Goal: Task Accomplishment & Management: Complete application form

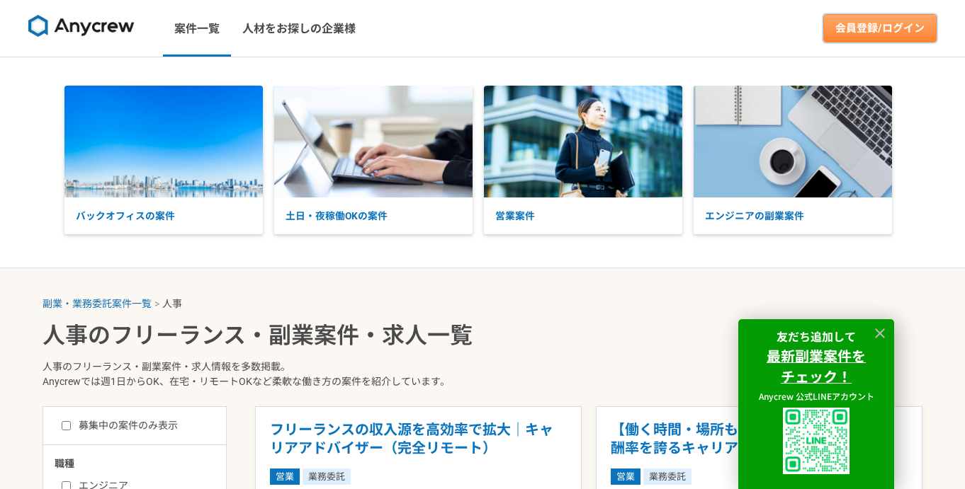
click at [892, 33] on link "会員登録/ログイン" at bounding box center [879, 28] width 113 height 28
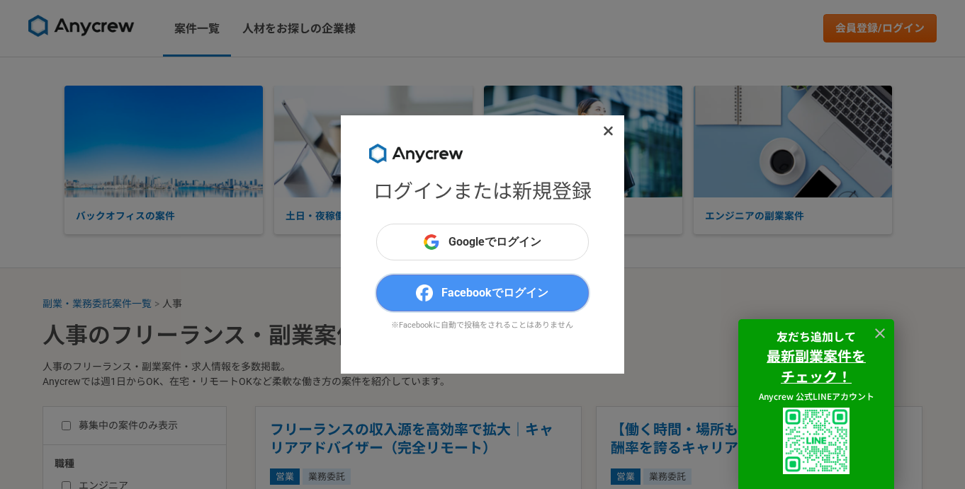
click at [472, 290] on span "Facebookでログイン" at bounding box center [494, 293] width 107 height 17
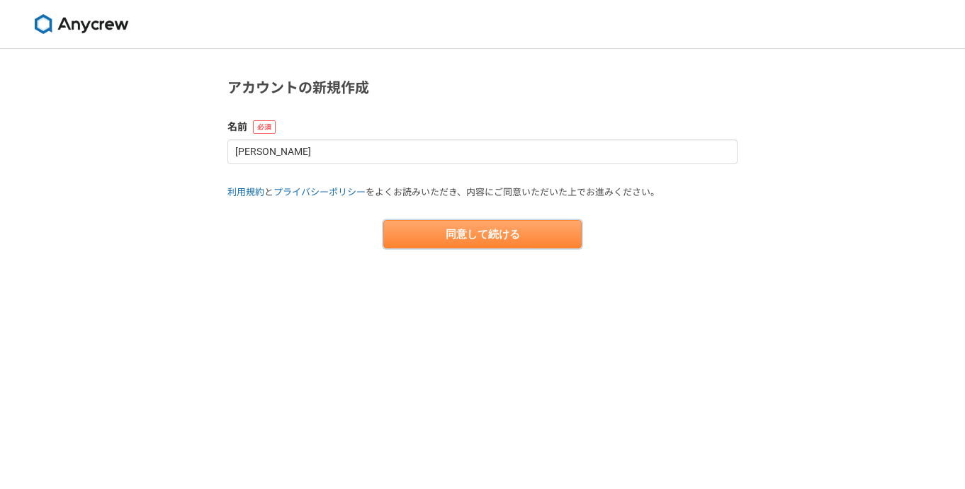
click at [434, 234] on button "同意して続ける" at bounding box center [482, 234] width 198 height 28
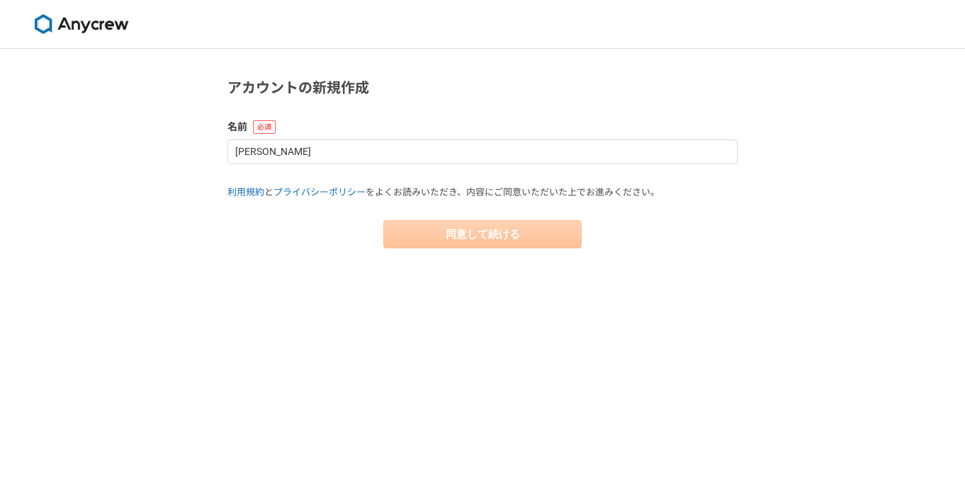
select select "13"
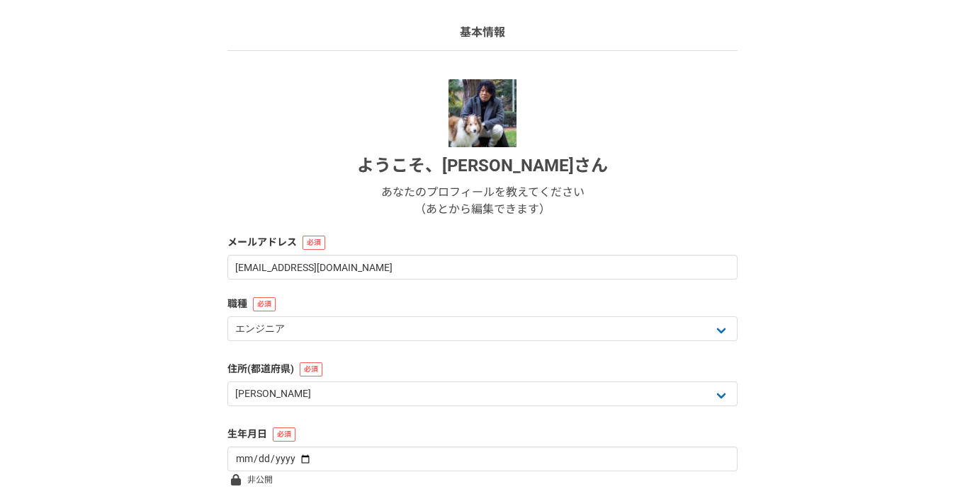
scroll to position [217, 0]
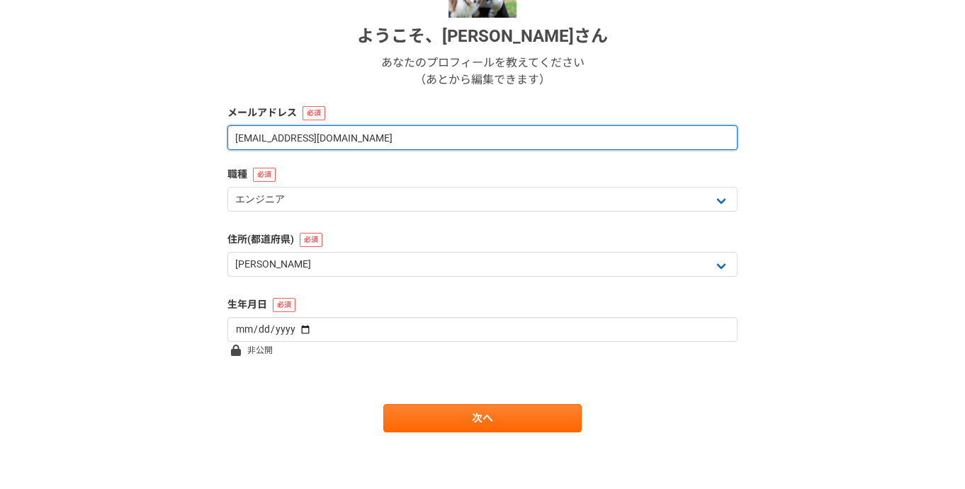
drag, startPoint x: 440, startPoint y: 133, endPoint x: 421, endPoint y: 62, distance: 74.0
click at [421, 62] on form "ようこそ、 山﨑 健太 さん あなたのプロフィールを教えてください （あとから編集できます） メールアドレス cnythnk.sputnik@gmail.co…" at bounding box center [482, 191] width 510 height 483
paste input "sputnik.basewith"
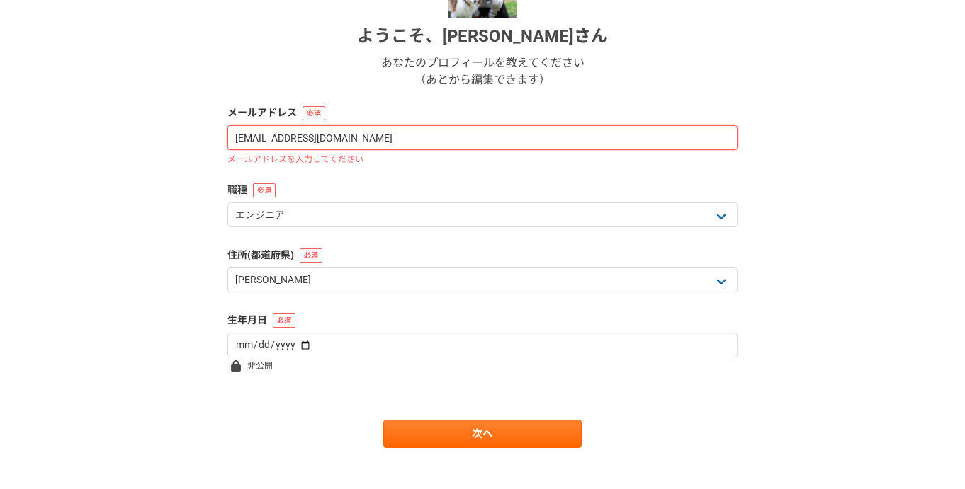
drag, startPoint x: 258, startPoint y: 137, endPoint x: 256, endPoint y: 88, distance: 49.6
click at [256, 98] on form "ようこそ、 山﨑 健太 さん あなたのプロフィールを教えてください （あとから編集できます） メールアドレス sputnik.basewith@gmail.c…" at bounding box center [482, 199] width 510 height 499
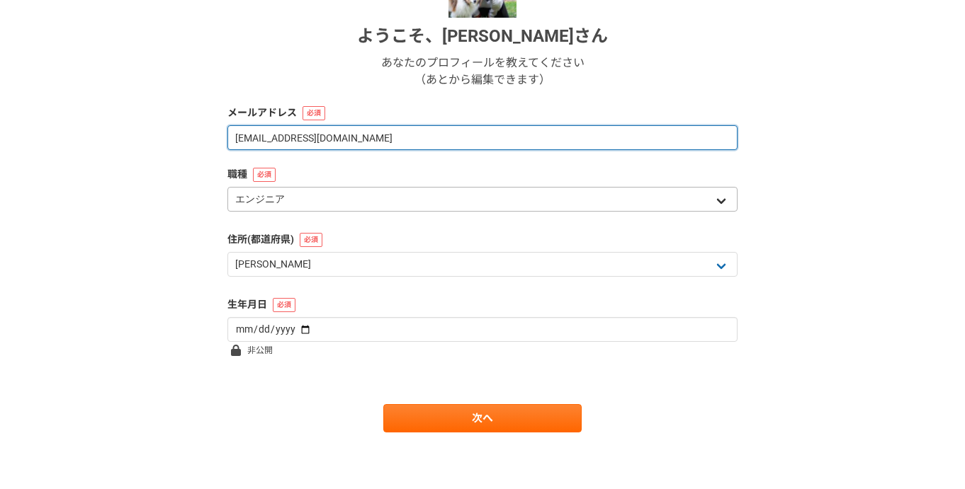
type input "sputnik.basewith@gmail.com"
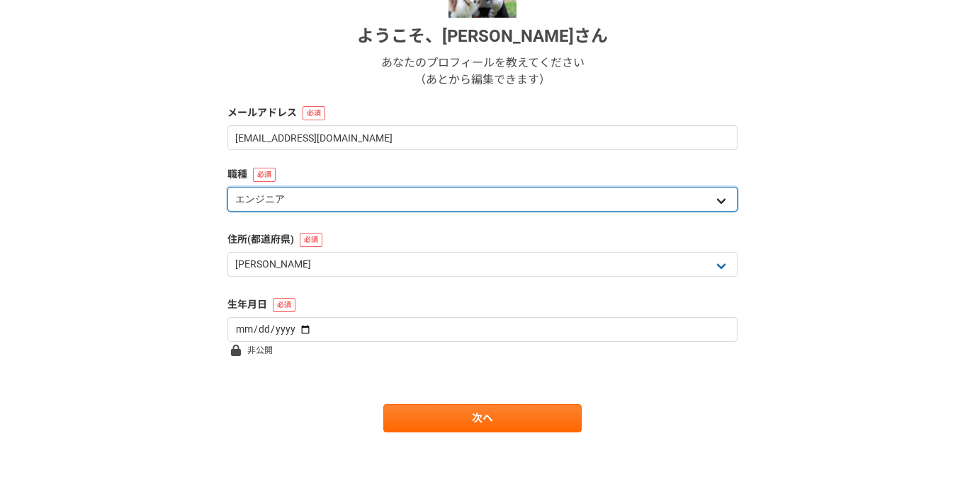
click at [363, 195] on select "エンジニア デザイナー ライター 営業 マーケティング 企画・事業開発 バックオフィス その他" at bounding box center [482, 199] width 510 height 25
select select "7"
click at [227, 187] on select "エンジニア デザイナー ライター 営業 マーケティング 企画・事業開発 バックオフィス その他" at bounding box center [482, 199] width 510 height 25
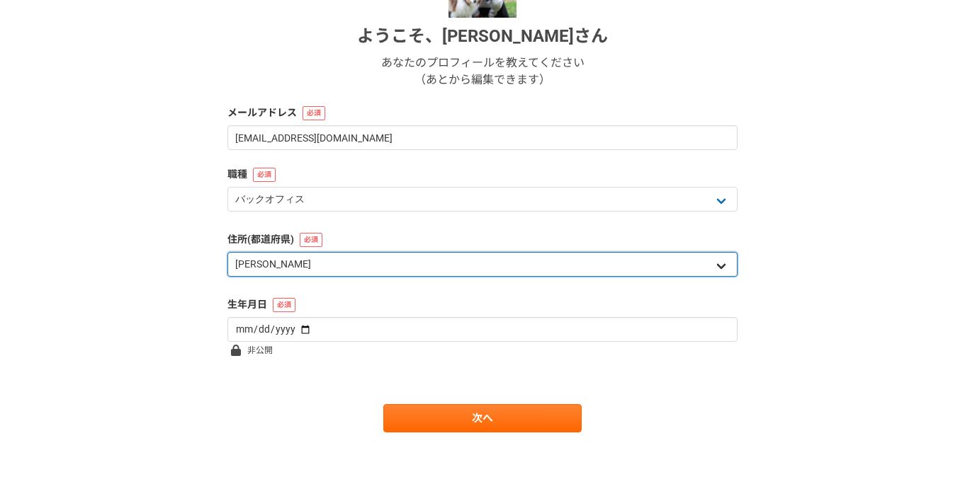
click at [330, 263] on select "北海道 青森県 岩手県 宮城県 秋田県 山形県 福島県 茨城県 栃木県 群馬県 埼玉県 千葉県 東京都 神奈川県 新潟県 富山県 石川県 福井県 山梨県 長野…" at bounding box center [482, 264] width 510 height 25
select select "14"
click at [227, 252] on select "北海道 青森県 岩手県 宮城県 秋田県 山形県 福島県 茨城県 栃木県 群馬県 埼玉県 千葉県 東京都 神奈川県 新潟県 富山県 石川県 福井県 山梨県 長野…" at bounding box center [482, 264] width 510 height 25
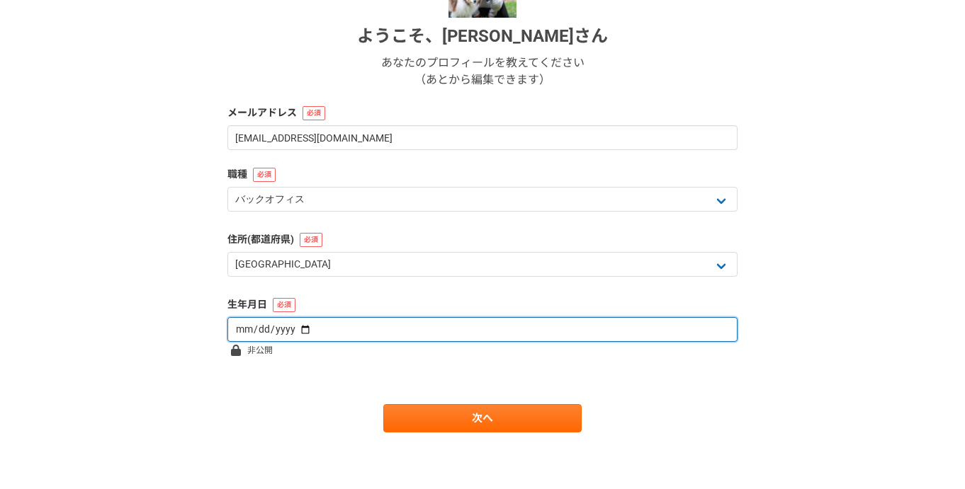
click at [327, 331] on input "date" at bounding box center [482, 329] width 510 height 25
type input "1987-08-30"
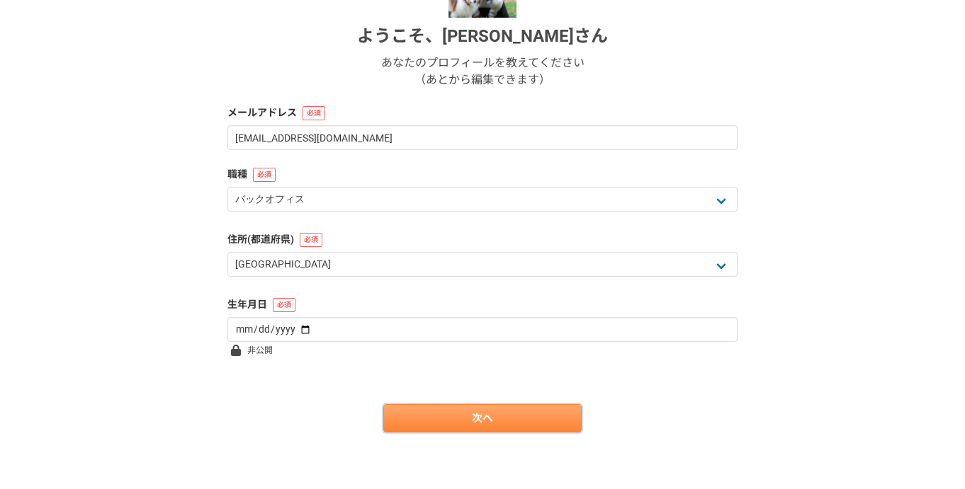
click at [428, 418] on link "次へ" at bounding box center [482, 418] width 198 height 28
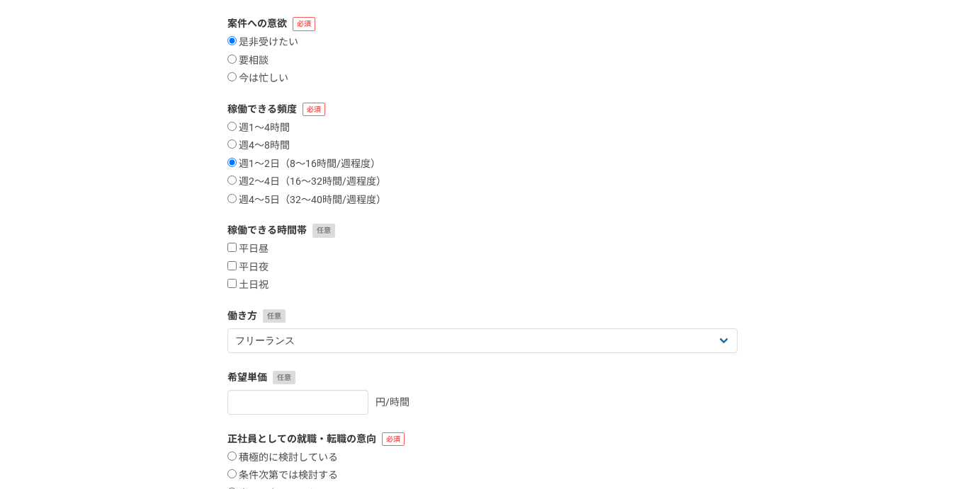
scroll to position [179, 0]
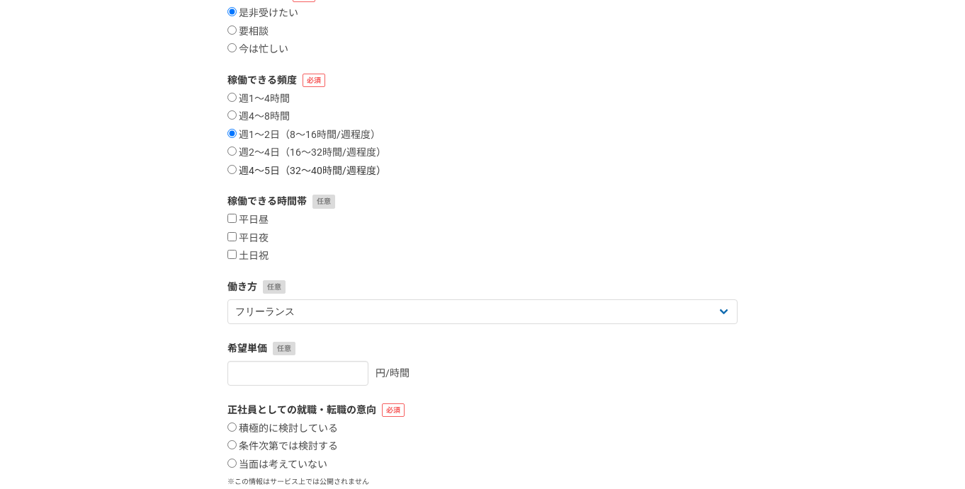
click at [255, 175] on label "週4〜5日（32〜40時間/週程度）" at bounding box center [306, 171] width 159 height 13
click at [237, 174] on input "週4〜5日（32〜40時間/週程度）" at bounding box center [231, 169] width 9 height 9
radio input "true"
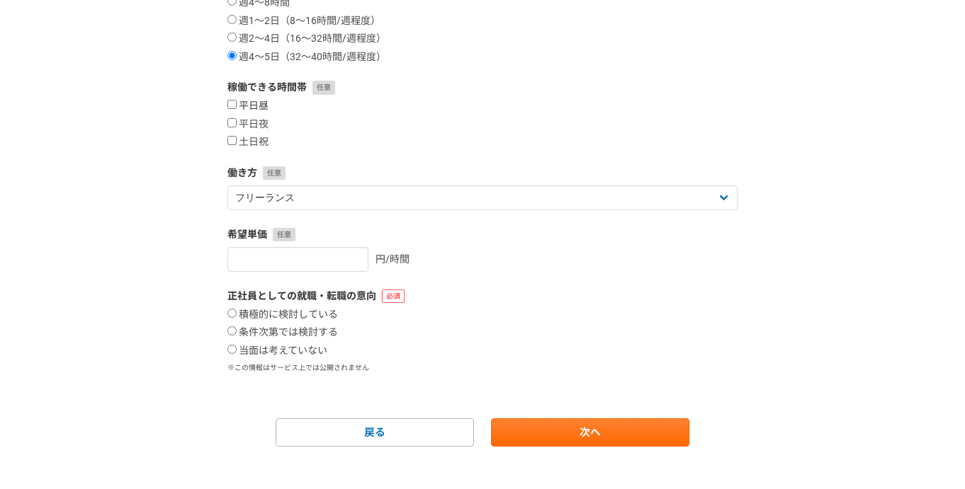
click at [252, 108] on label "平日昼" at bounding box center [247, 106] width 41 height 13
click at [237, 108] on input "平日昼" at bounding box center [231, 104] width 9 height 9
checkbox input "true"
click at [252, 120] on label "平日夜" at bounding box center [247, 124] width 41 height 13
click at [237, 120] on input "平日夜" at bounding box center [231, 122] width 9 height 9
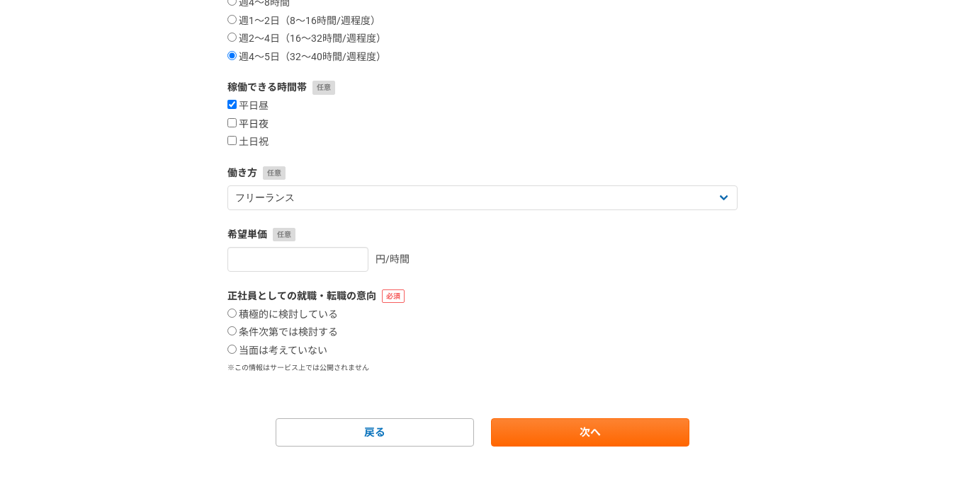
checkbox input "true"
click at [252, 141] on label "土日祝" at bounding box center [247, 142] width 41 height 13
click at [237, 141] on input "土日祝" at bounding box center [231, 140] width 9 height 9
checkbox input "true"
click at [305, 257] on input "number" at bounding box center [297, 259] width 141 height 25
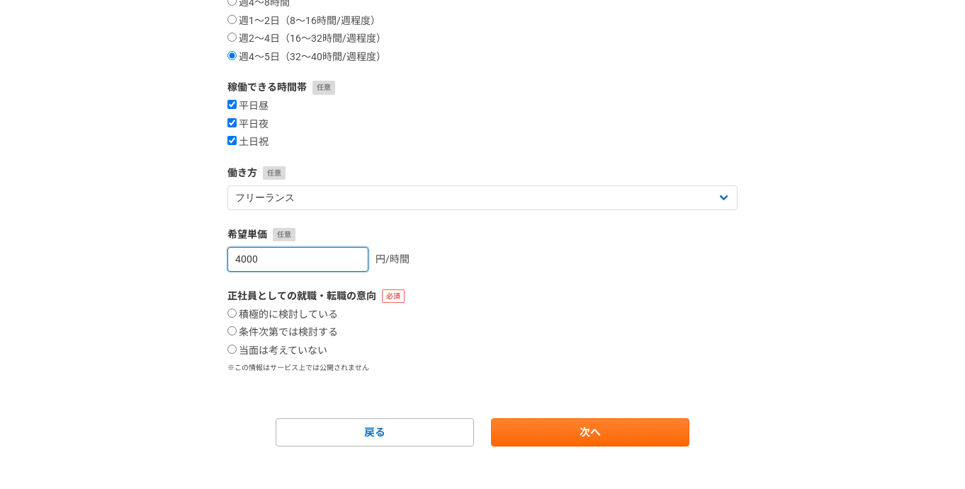
type input "4000"
click at [283, 358] on div "正社員としての就職・転職の意向 積極的に検討している 条件次第では検討する 当面は考えていない ※この情報はサービス上では公開されません" at bounding box center [482, 331] width 510 height 85
click at [281, 354] on label "当面は考えていない" at bounding box center [277, 351] width 100 height 13
click at [237, 354] on input "当面は考えていない" at bounding box center [231, 349] width 9 height 9
radio input "true"
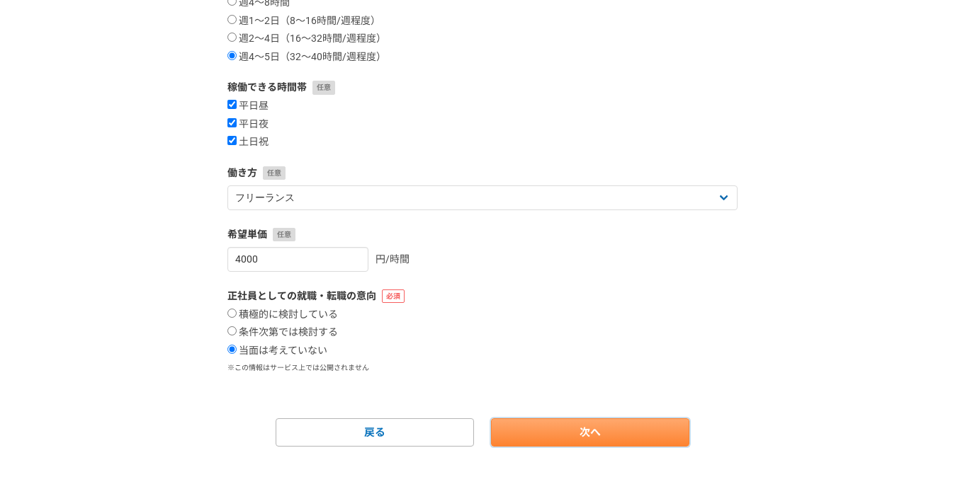
click at [546, 436] on link "次へ" at bounding box center [590, 433] width 198 height 28
select select
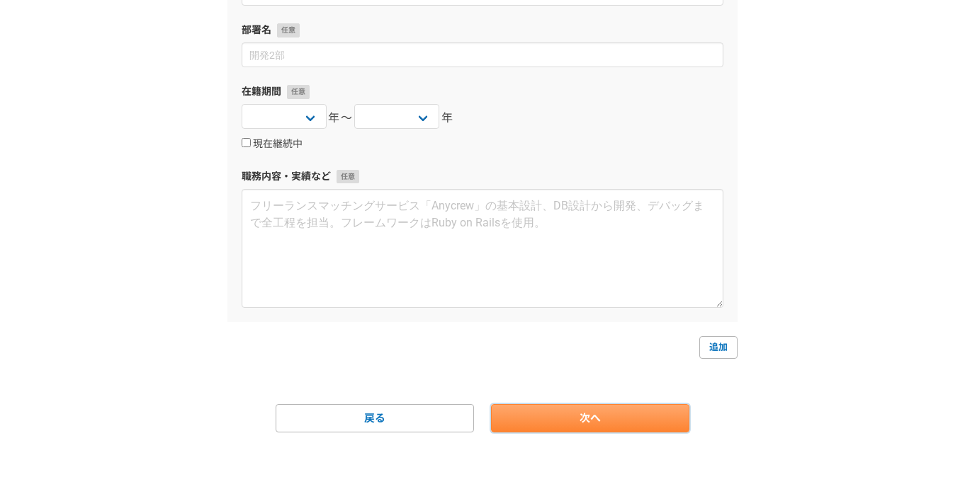
scroll to position [0, 0]
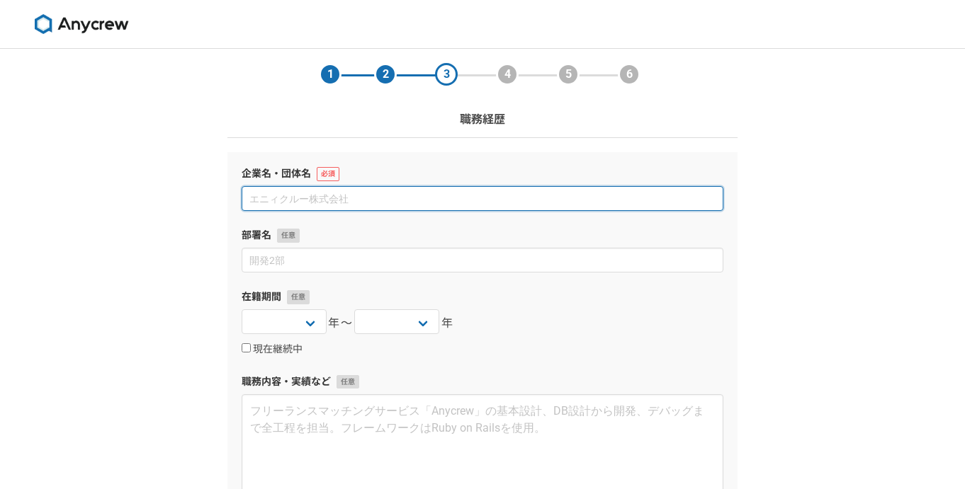
click at [386, 193] on input at bounding box center [483, 198] width 482 height 25
paste input "株式会社ログラス"
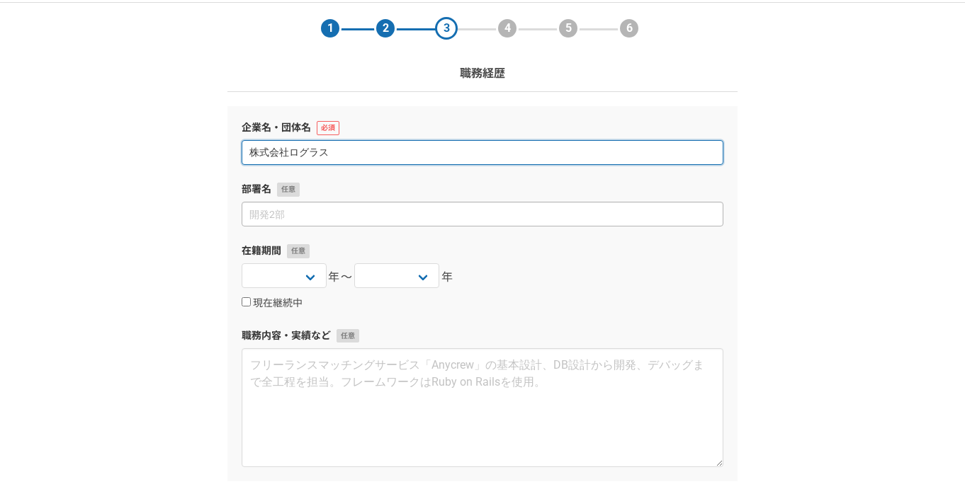
scroll to position [150, 0]
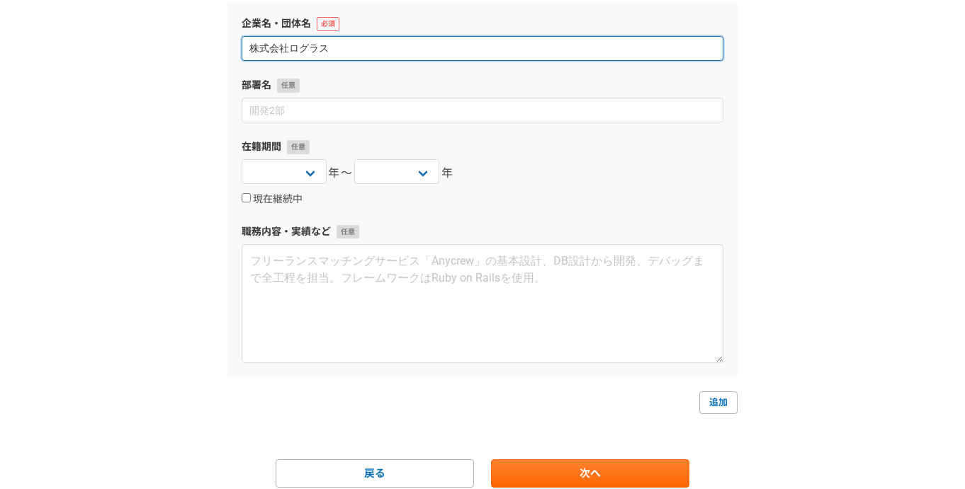
type input "株式会社ログラス"
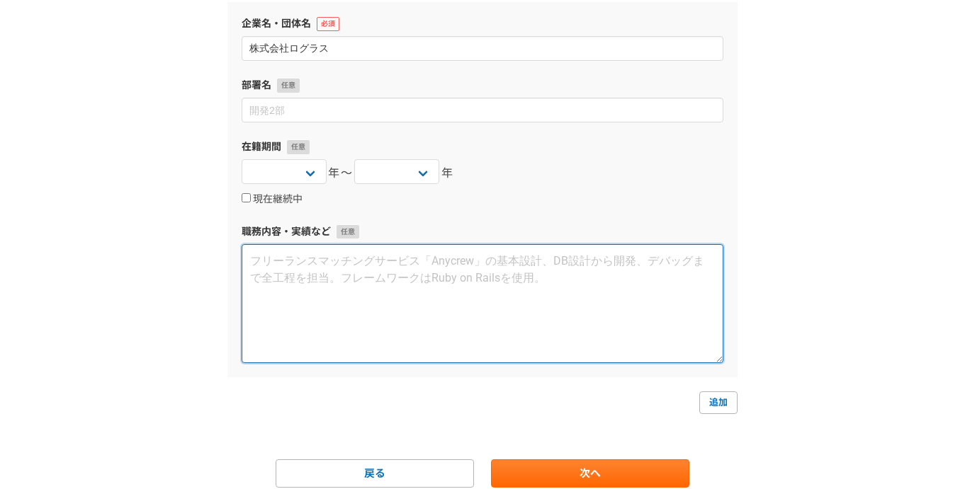
click at [486, 310] on textarea at bounding box center [483, 303] width 482 height 119
paste textarea "ProductJR（戦略人事 / 採用 / 海外拠点開設支援） 事業戦略に基づく採用計画立案（18ポジション・約40名） 組織体制強化（インフラチームをSRE…"
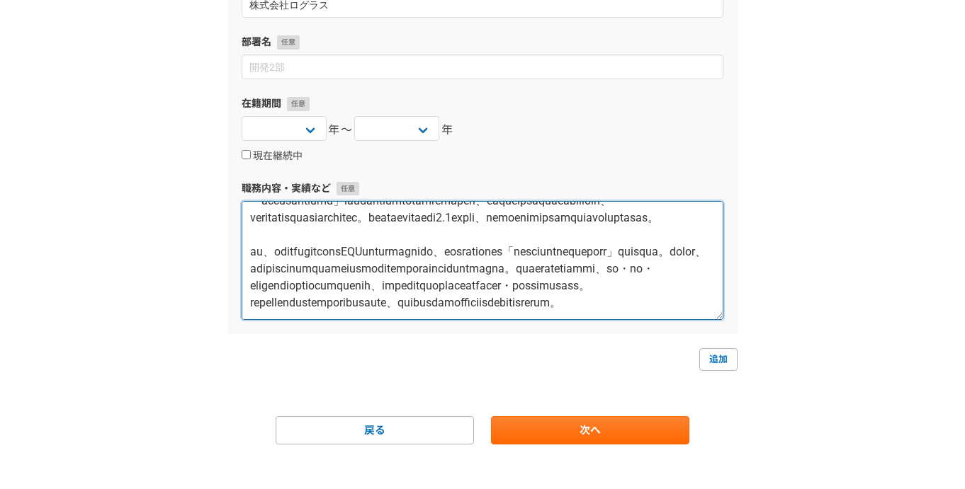
scroll to position [194, 0]
type textarea "ProductJR（戦略人事 / 採用 / 海外拠点開設支援） 事業戦略に基づく採用計画立案（18ポジション・約40名） 組織体制強化（インフラチームをSRE…"
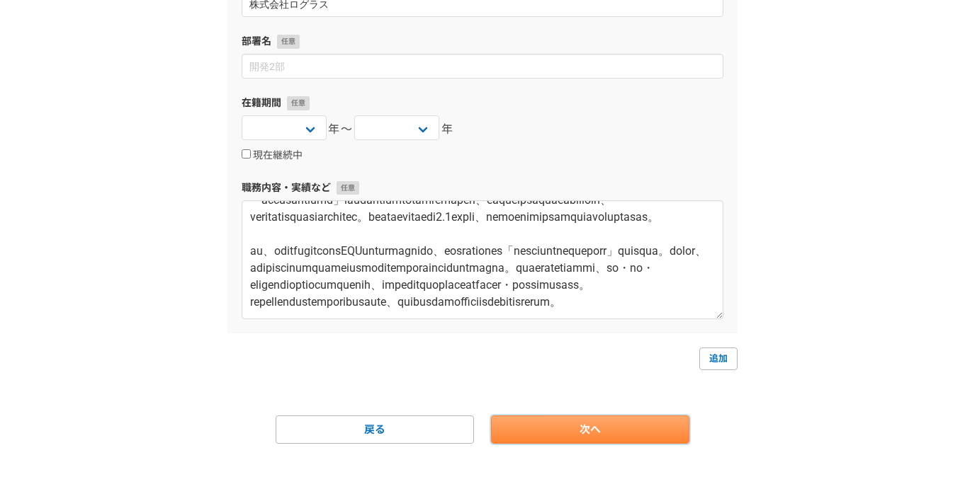
click at [597, 430] on link "次へ" at bounding box center [590, 430] width 198 height 28
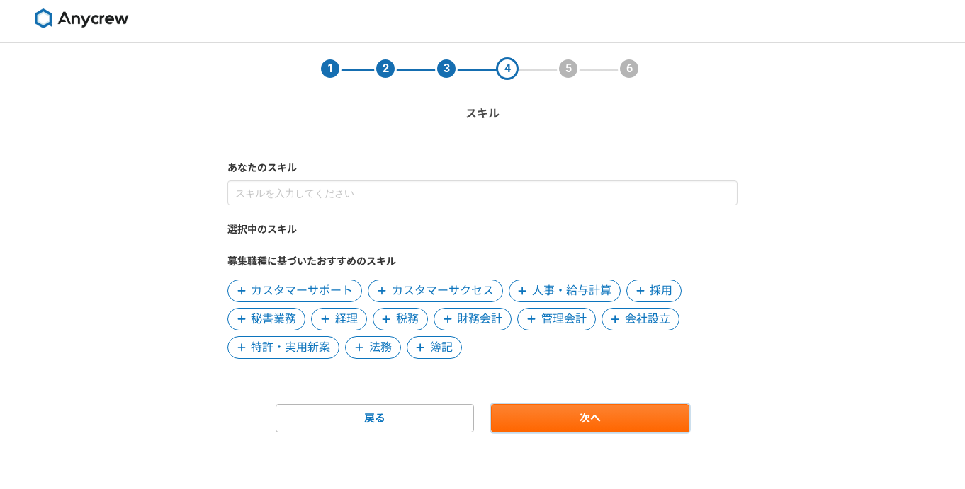
scroll to position [0, 0]
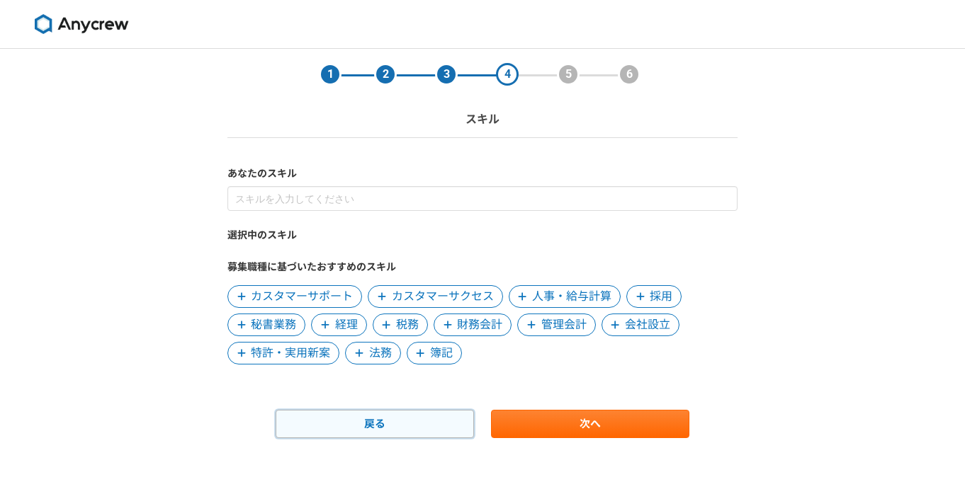
click at [397, 418] on link "戻る" at bounding box center [375, 424] width 198 height 28
select select
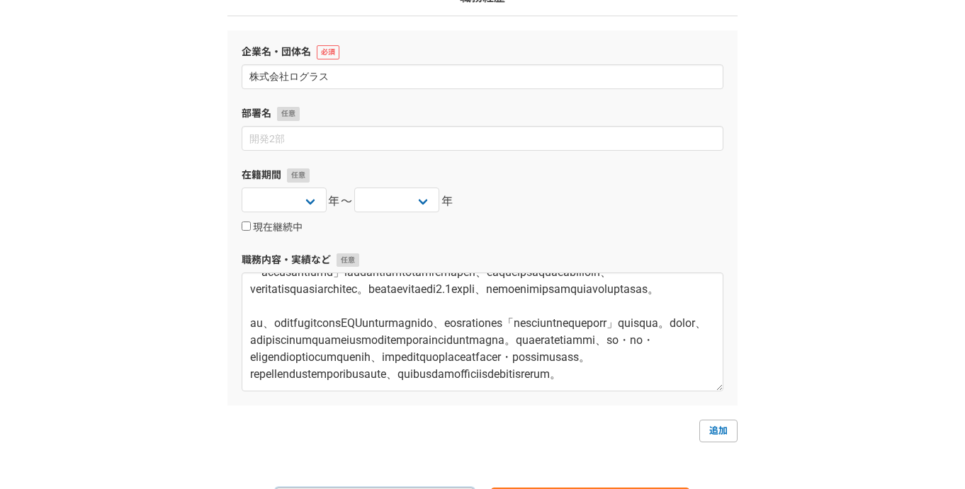
scroll to position [205, 0]
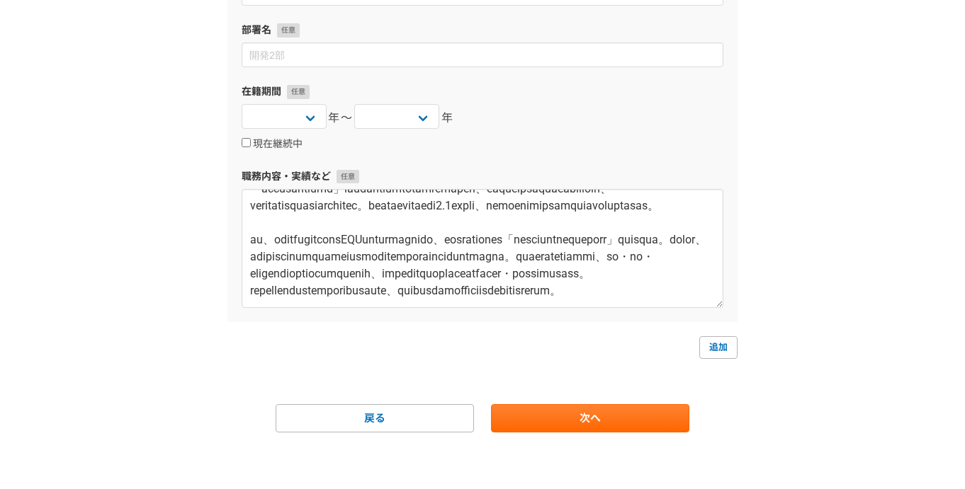
click at [713, 363] on form "企業名・団体名 株式会社ログラス 部署名 在籍期間 2025 2024 2023 2022 2021 2020 2019 2018 2017 2016 201…" at bounding box center [482, 190] width 510 height 486
click at [714, 344] on link "追加" at bounding box center [718, 347] width 38 height 23
select select
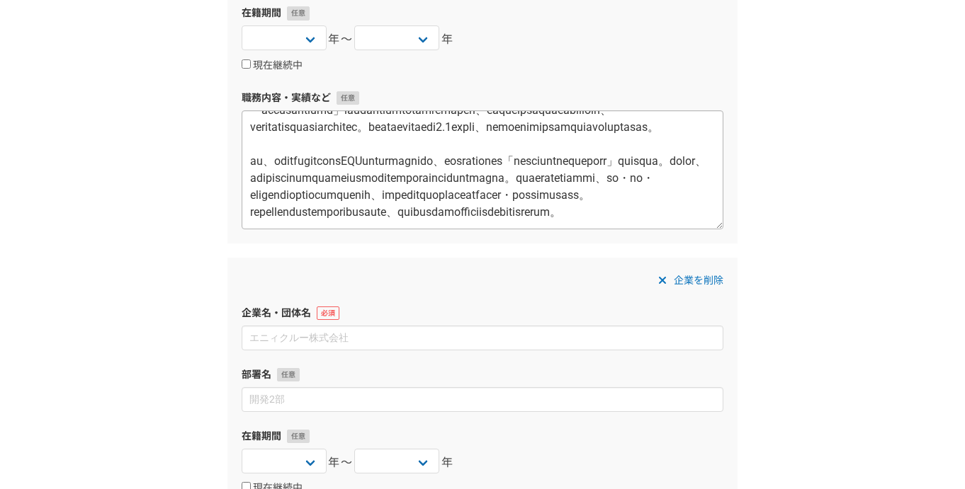
scroll to position [285, 0]
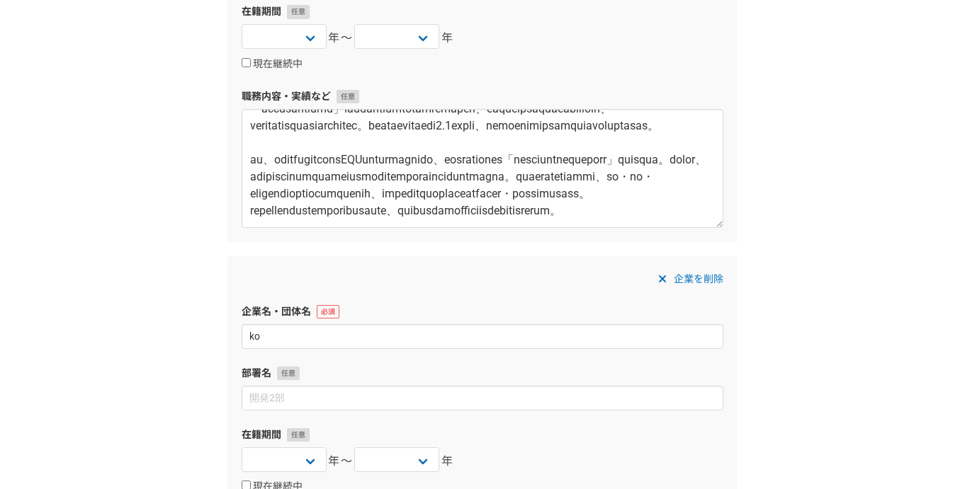
type input "k"
type input "個人事業主"
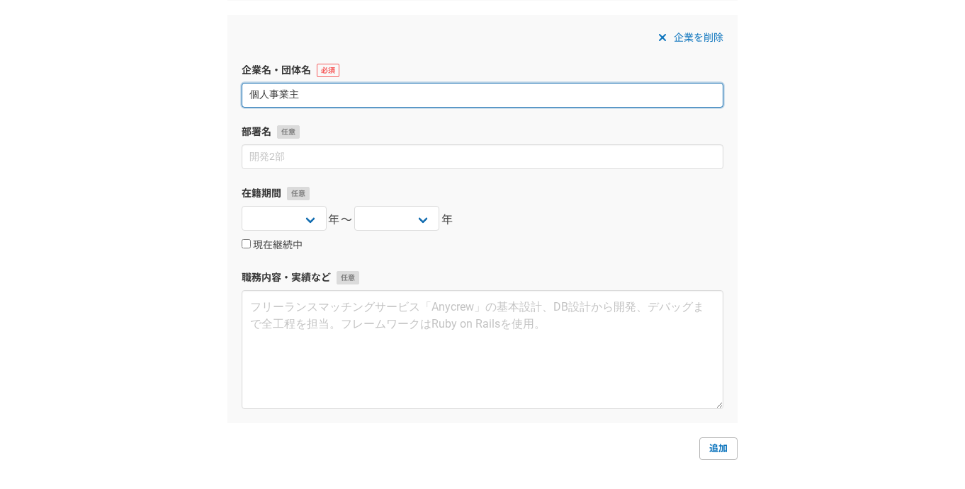
scroll to position [549, 0]
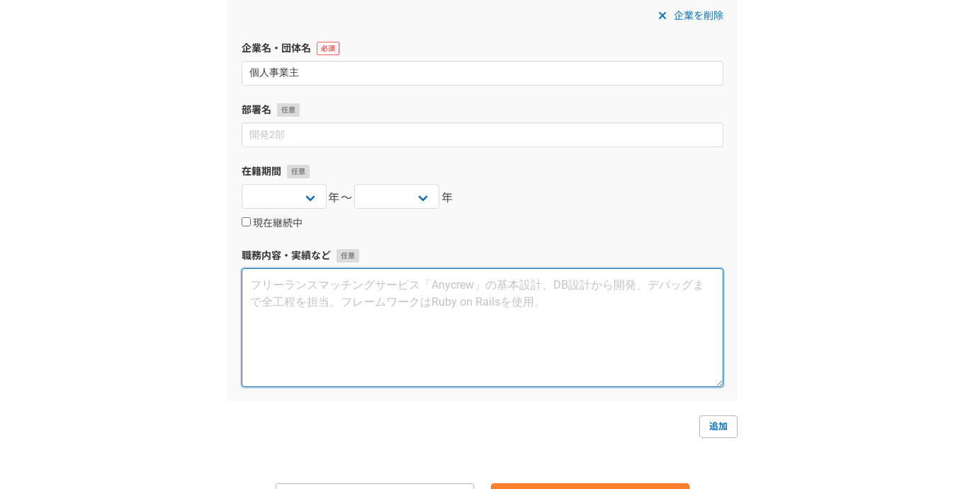
click at [364, 308] on textarea at bounding box center [483, 327] width 482 height 119
paste textarea "HRBPとして経営戦略/事業戦略に応じた、成長を促進させる攻めの採用活動と現場の課題抽出/解決を行なっております。 得意領域としては、エンジニア/デザイナーの…"
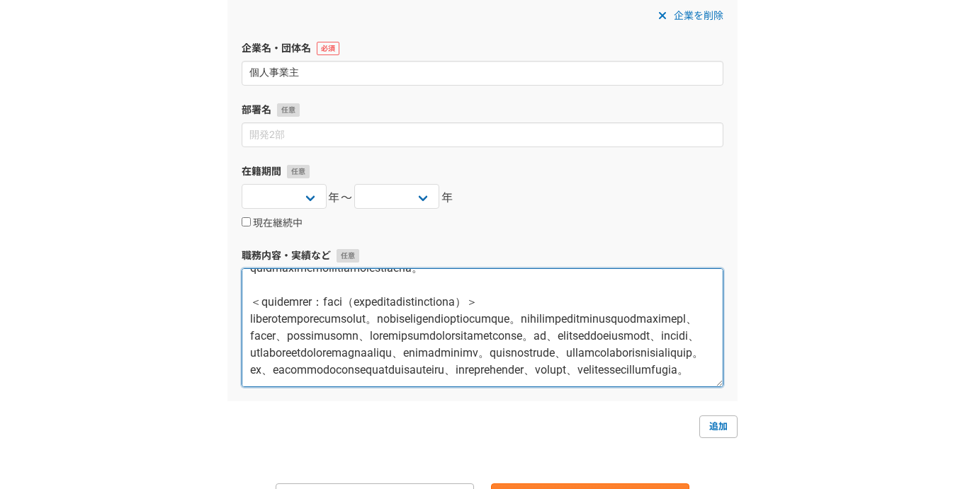
scroll to position [628, 0]
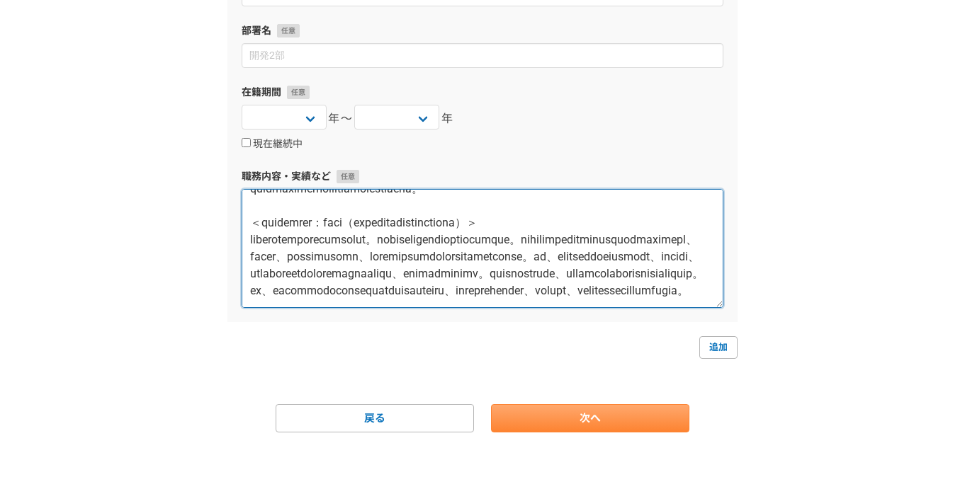
type textarea "HRBPとして経営戦略/事業戦略に応じた、成長を促進させる攻めの採用活動と現場の課題抽出/解決を行なっております。 得意領域としては、エンジニア/デザイナーの…"
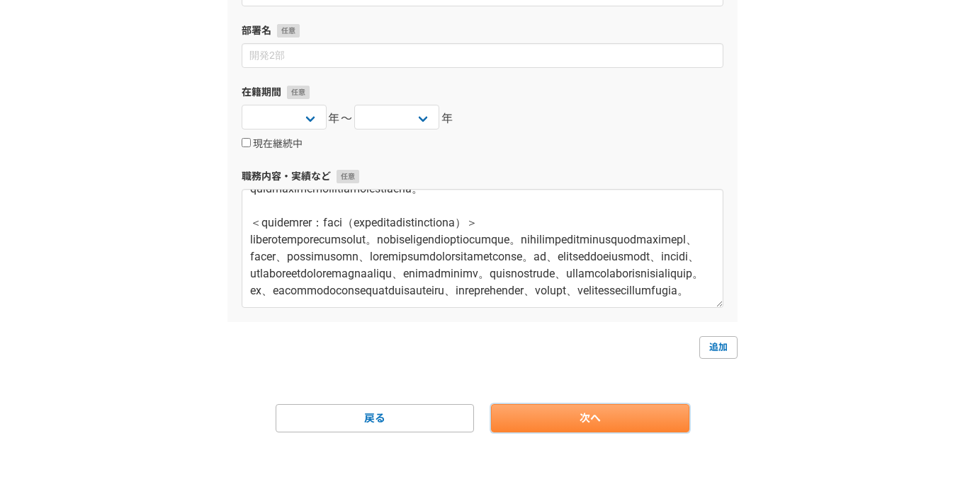
click at [613, 421] on link "次へ" at bounding box center [590, 418] width 198 height 28
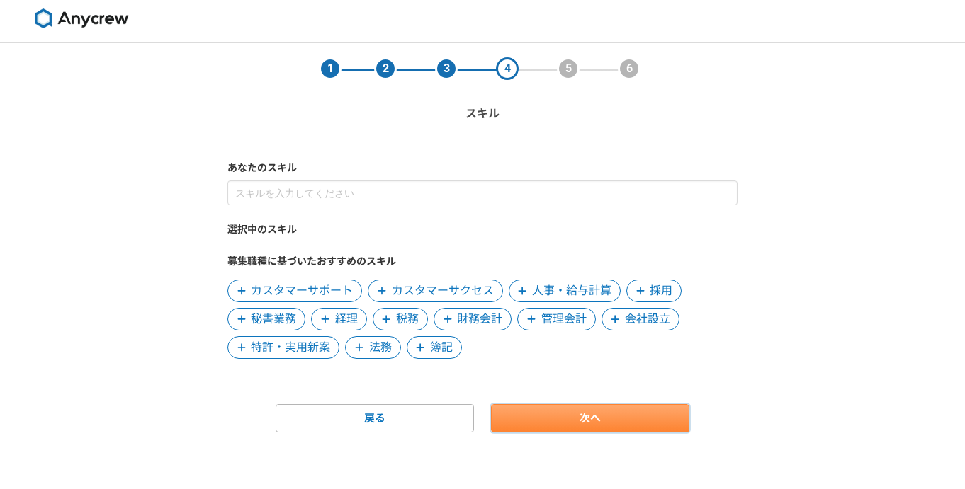
scroll to position [0, 0]
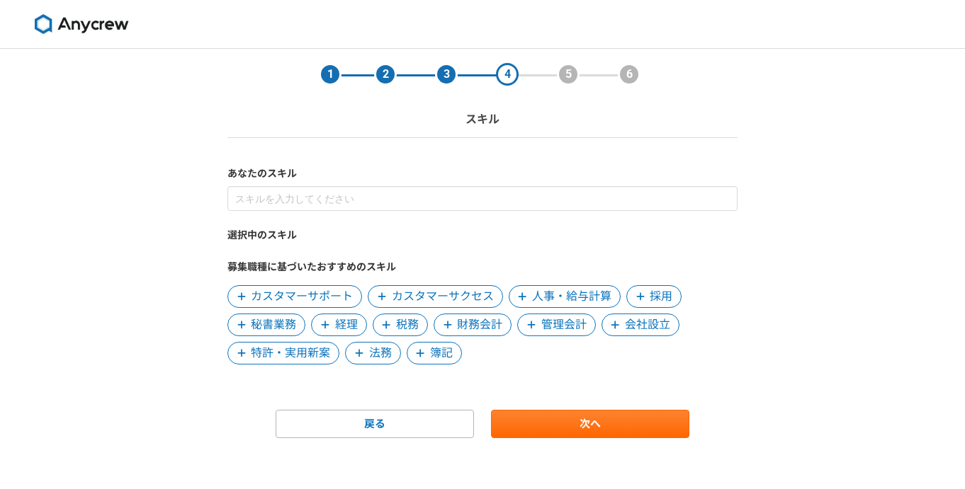
click at [539, 300] on span "人事・給与計算" at bounding box center [571, 296] width 79 height 17
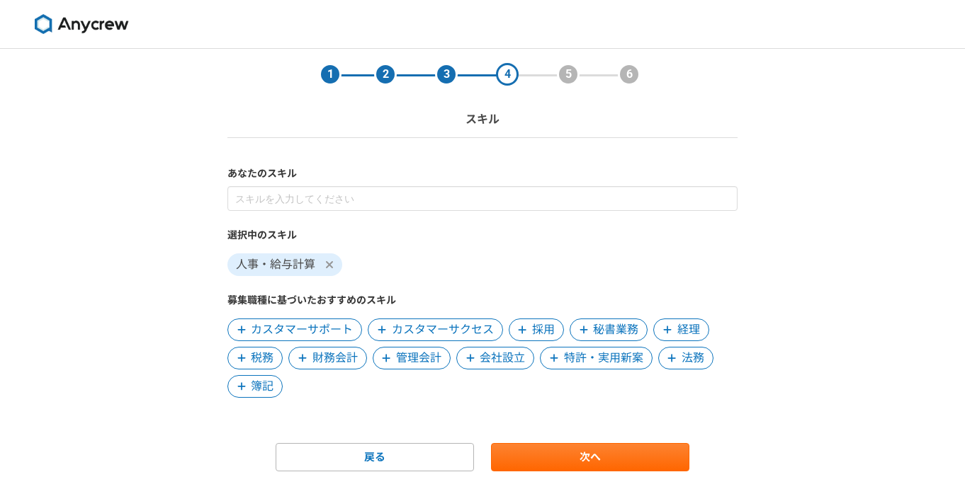
click at [520, 323] on span at bounding box center [521, 330] width 17 height 17
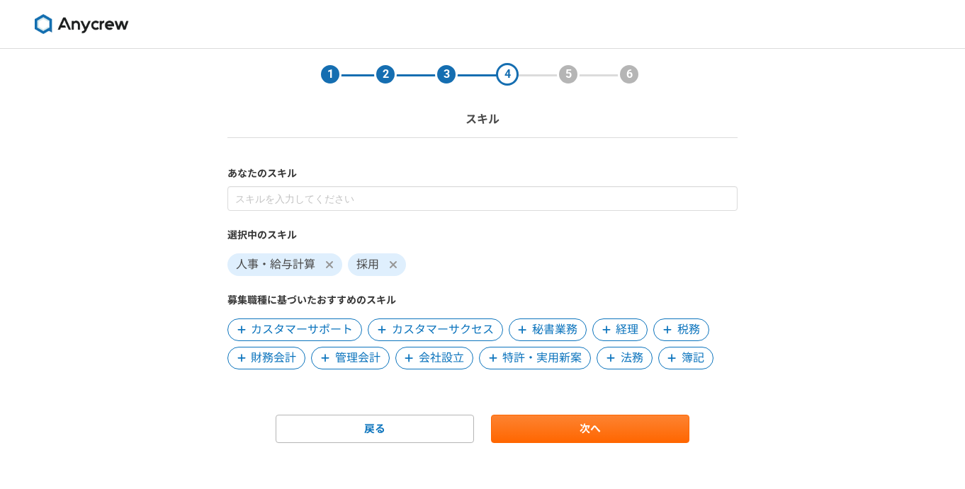
click at [620, 356] on span "法務" at bounding box center [631, 358] width 23 height 17
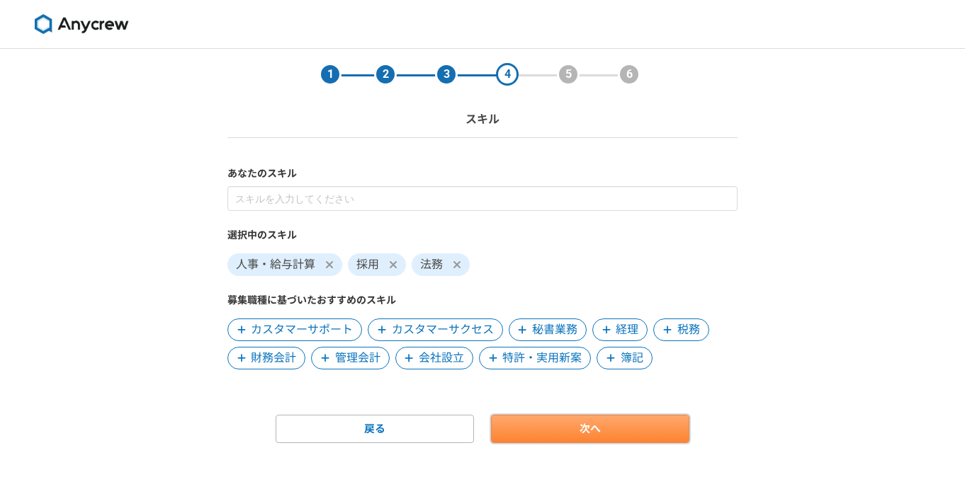
click at [598, 429] on link "次へ" at bounding box center [590, 429] width 198 height 28
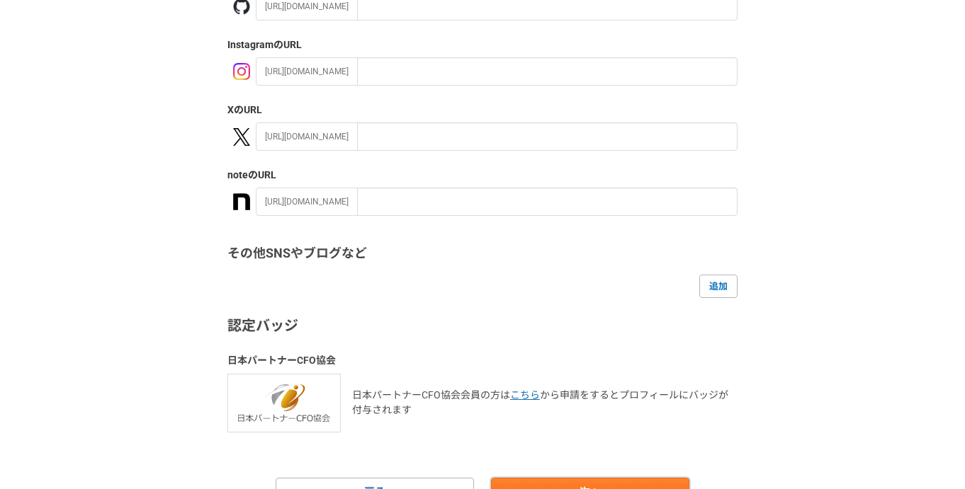
scroll to position [290, 0]
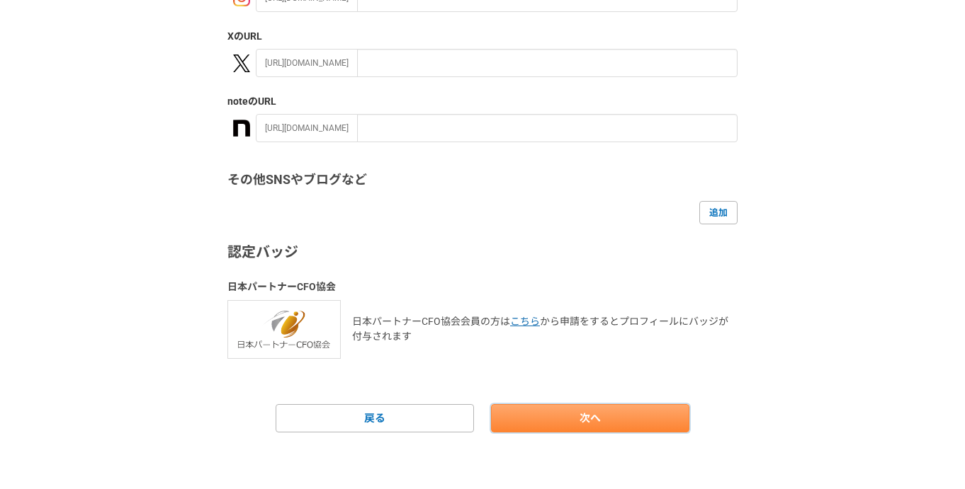
click at [586, 414] on link "次へ" at bounding box center [590, 418] width 198 height 28
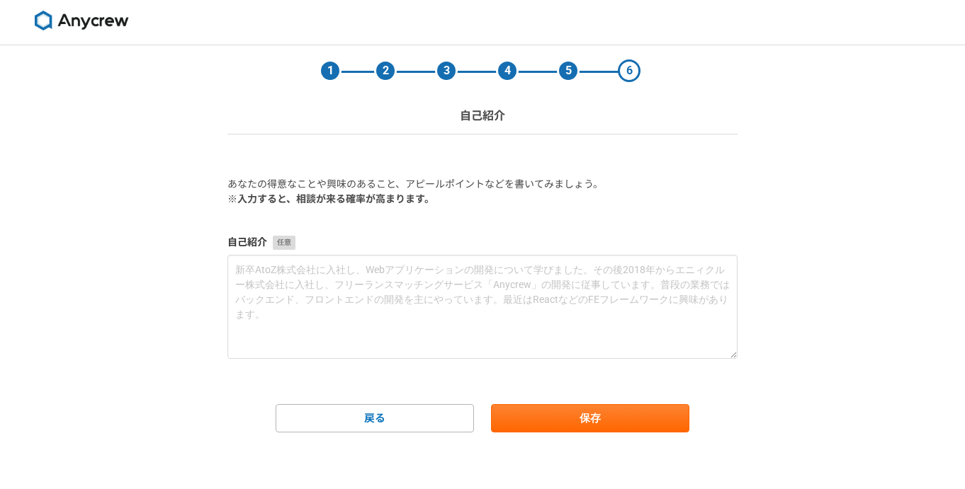
scroll to position [0, 0]
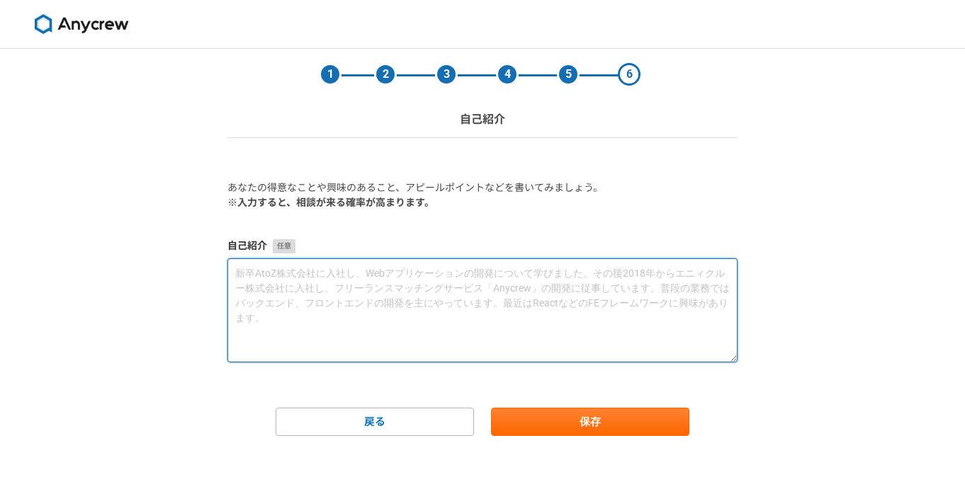
click at [437, 331] on textarea at bounding box center [482, 311] width 510 height 104
paste textarea "これまでHRとして経営戦略・事業戦略に基づく採用戦略の立案から実務遂行、組織開発、制度設計まで幅広く支援してまいりました。採用領域では、短期的なリソース確保に…"
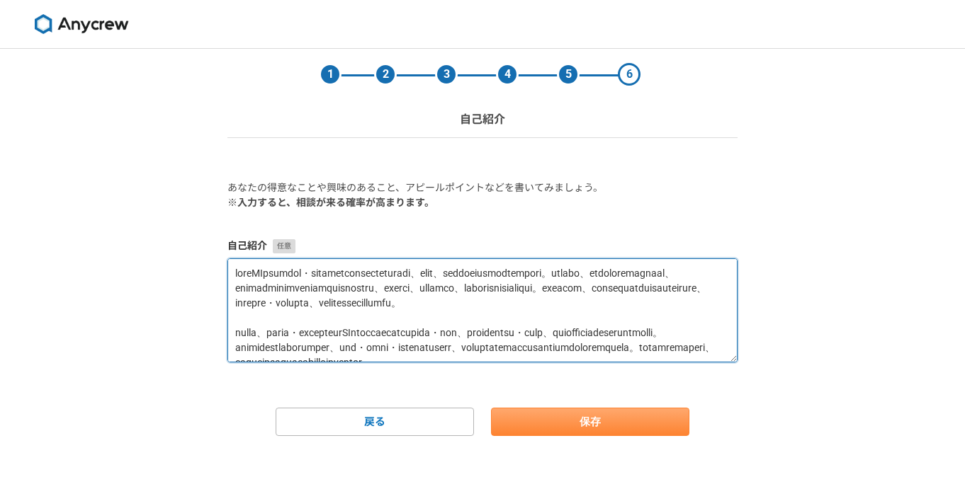
type textarea "これまでHRとして経営戦略・事業戦略に基づく採用戦略の立案から実務遂行、組織開発、制度設計まで幅広く支援してまいりました。採用領域では、短期的なリソース確保に…"
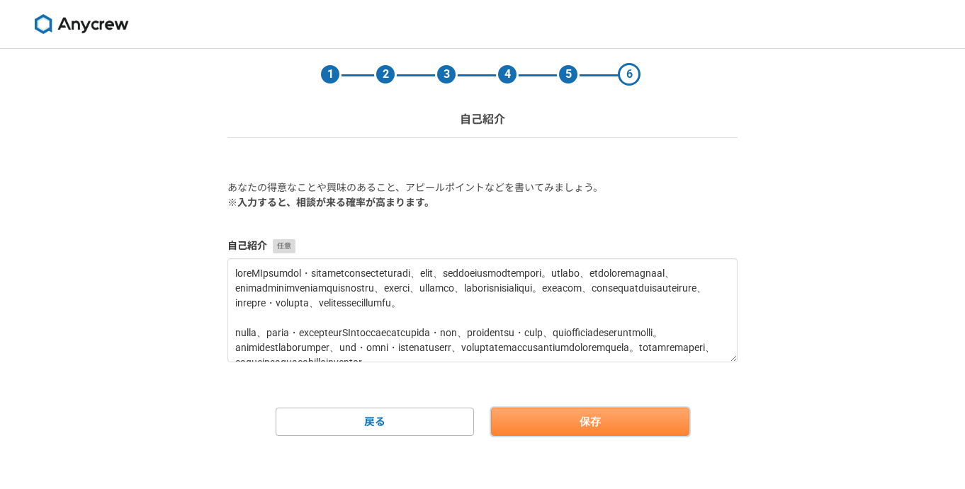
click at [596, 417] on button "保存" at bounding box center [590, 422] width 198 height 28
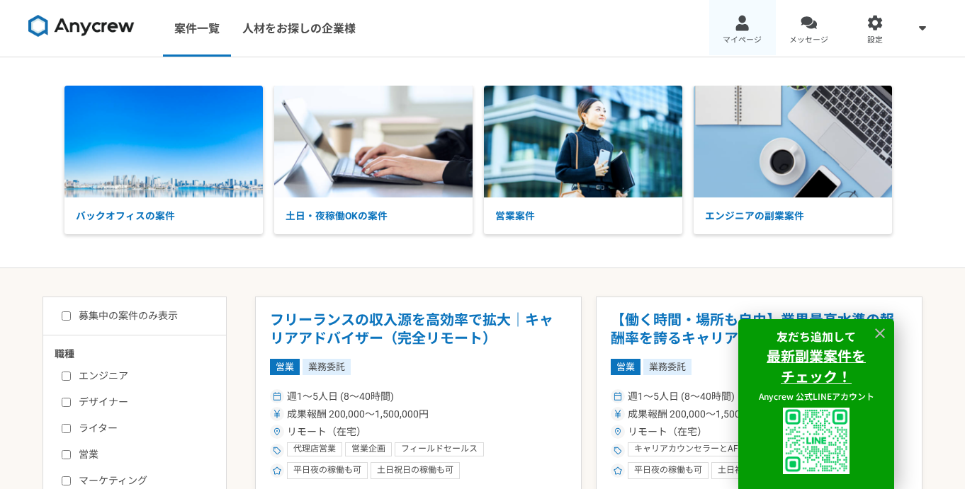
click at [742, 40] on span "マイページ" at bounding box center [741, 40] width 39 height 11
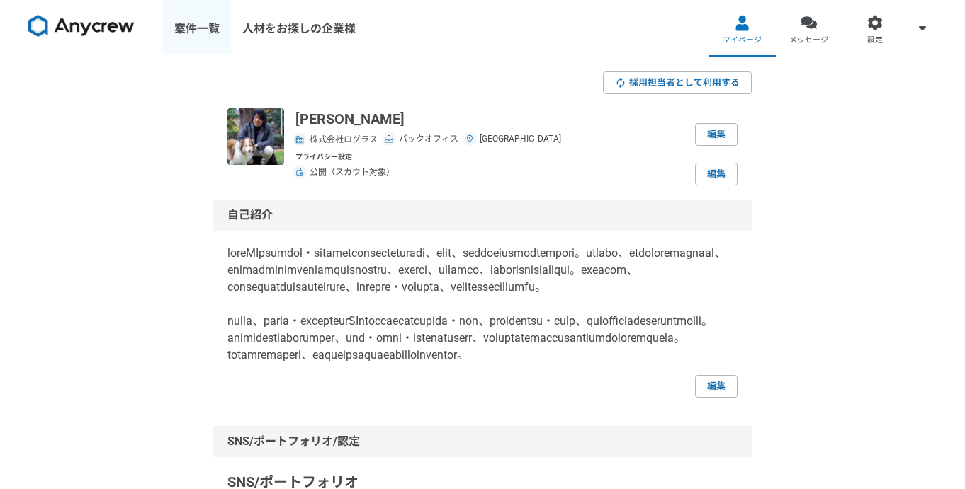
click at [221, 28] on link "案件一覧" at bounding box center [197, 28] width 68 height 57
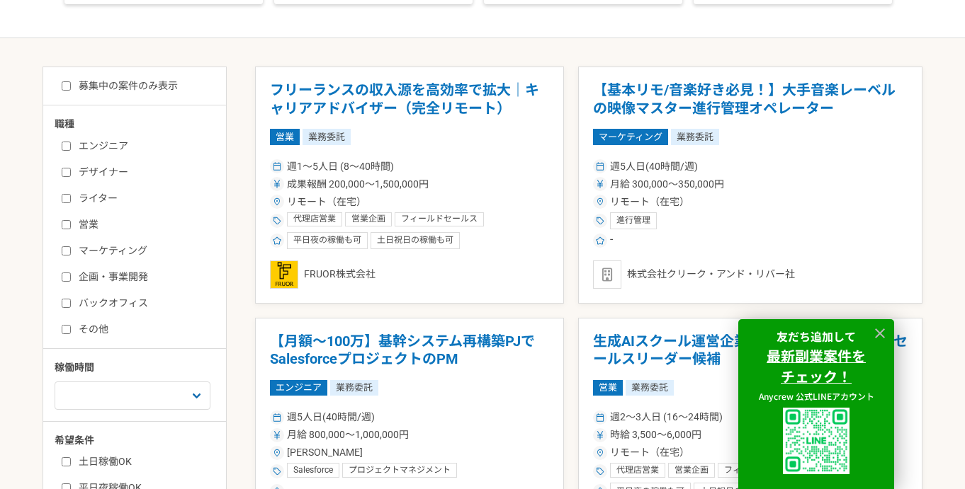
scroll to position [218, 0]
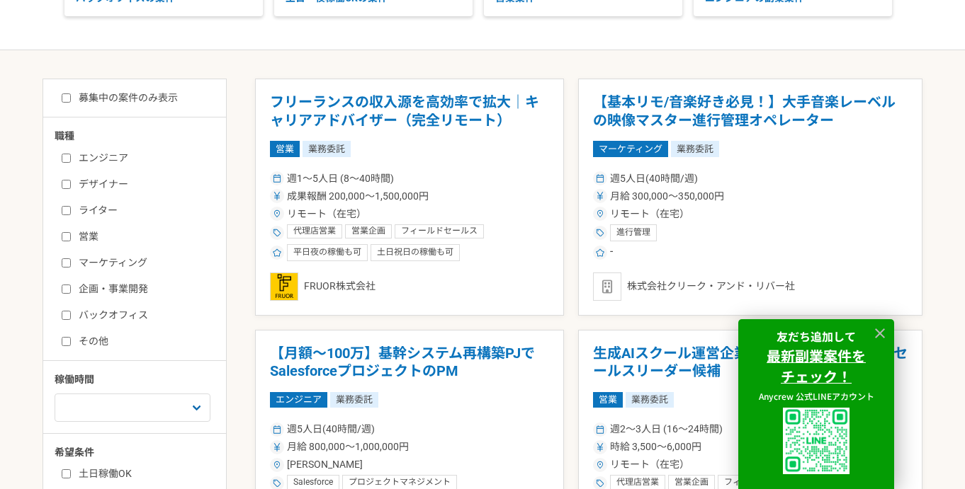
click at [96, 101] on label "募集中の案件のみ表示" at bounding box center [120, 98] width 116 height 15
click at [71, 101] on input "募集中の案件のみ表示" at bounding box center [66, 97] width 9 height 9
checkbox input "true"
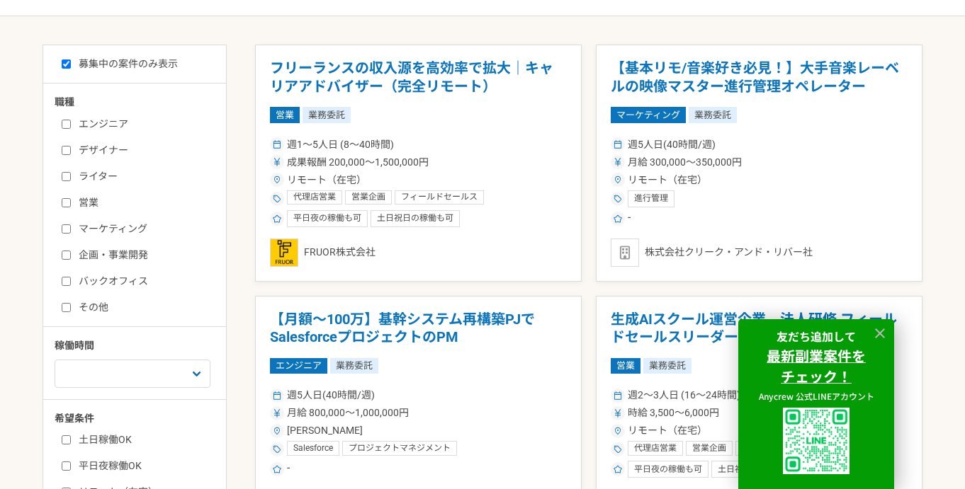
scroll to position [259, 0]
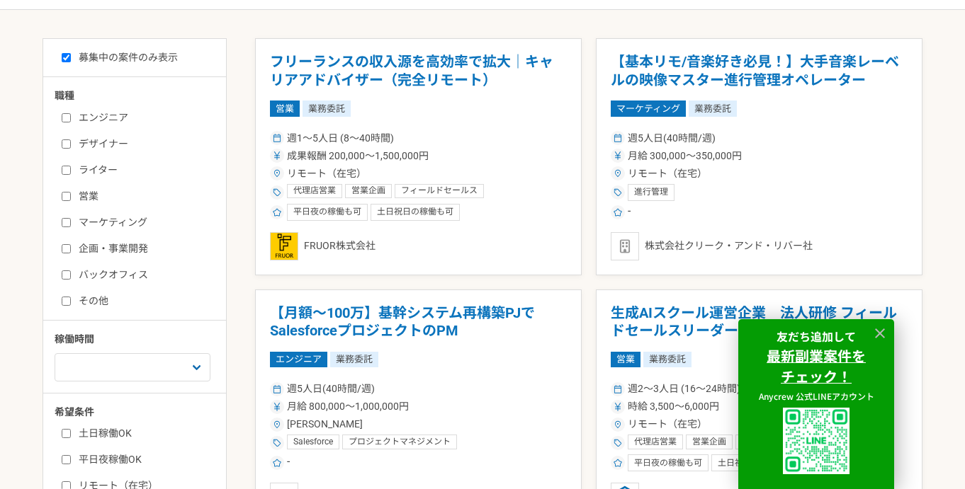
click at [127, 274] on label "バックオフィス" at bounding box center [143, 275] width 163 height 15
click at [71, 274] on input "バックオフィス" at bounding box center [66, 275] width 9 height 9
checkbox input "true"
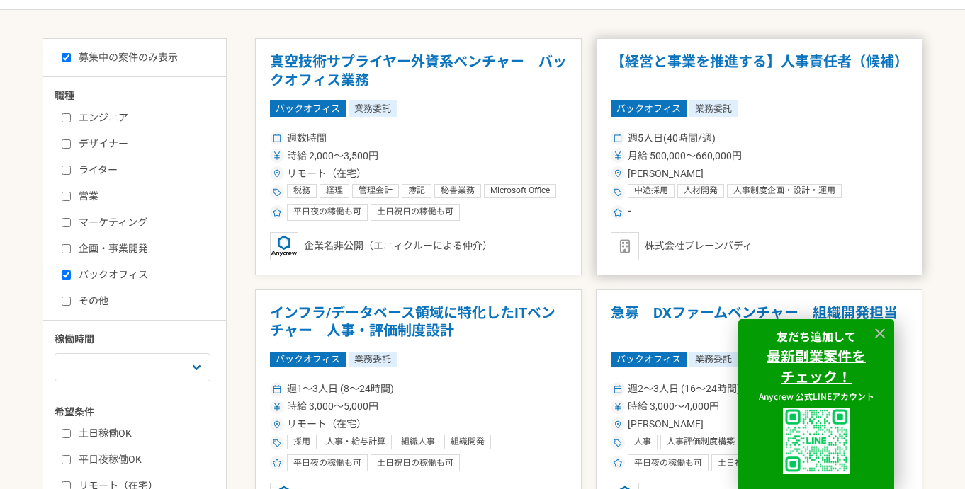
click at [841, 154] on div "月給 500,000〜660,000円" at bounding box center [759, 156] width 297 height 15
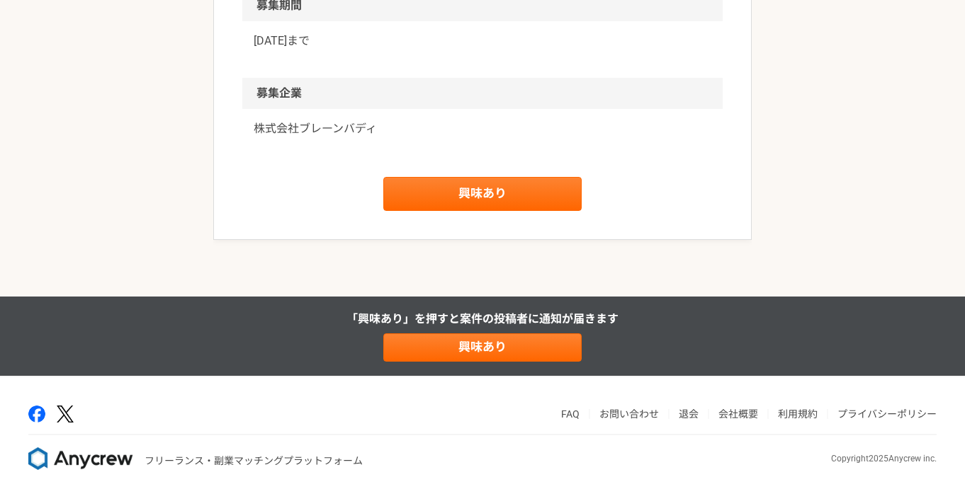
scroll to position [1740, 0]
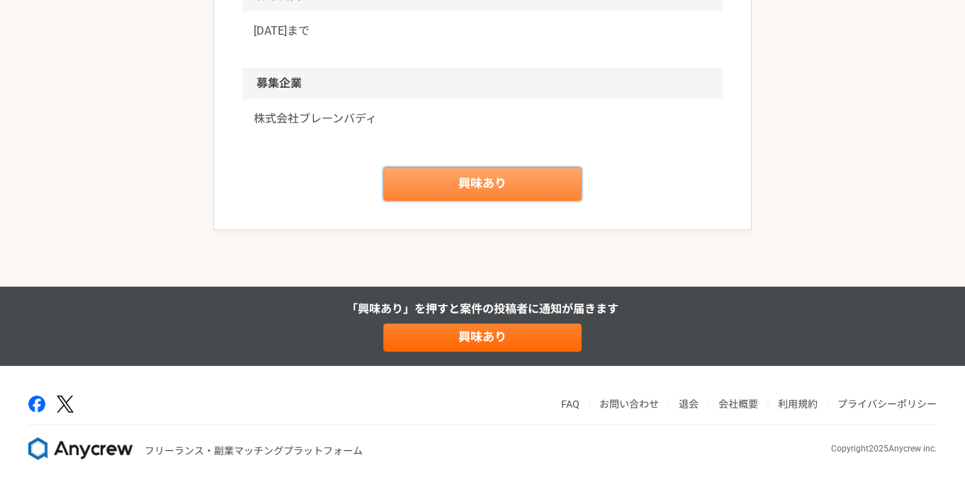
click at [509, 201] on link "興味あり" at bounding box center [482, 184] width 198 height 34
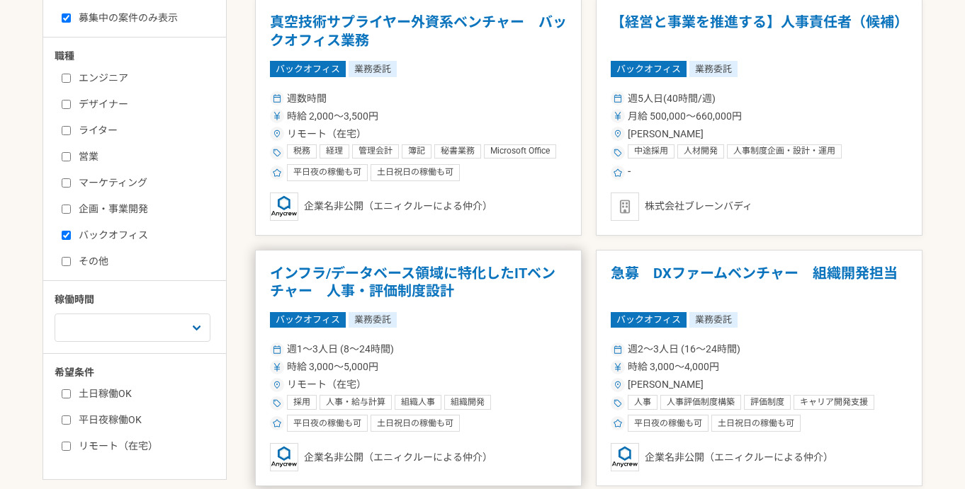
scroll to position [381, 0]
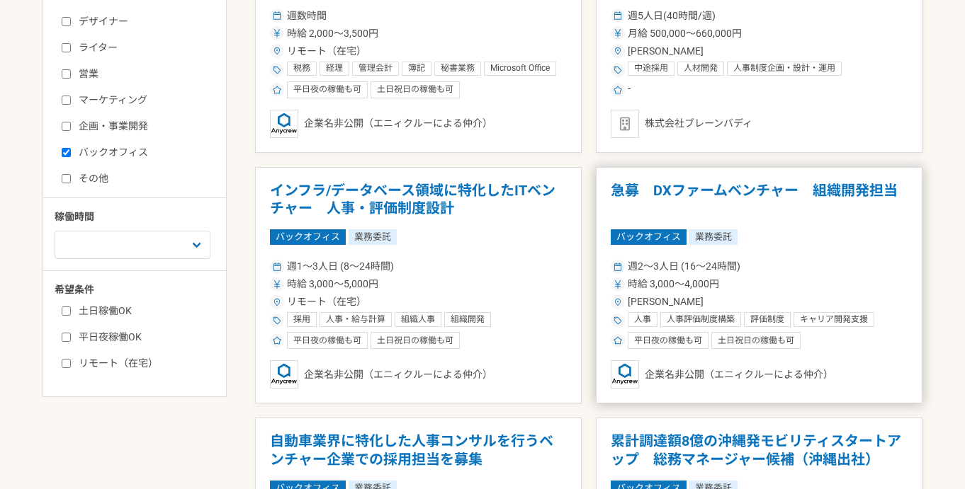
click at [745, 193] on h1 "急募　DXファームベンチャー　組織開発担当" at bounding box center [759, 200] width 297 height 36
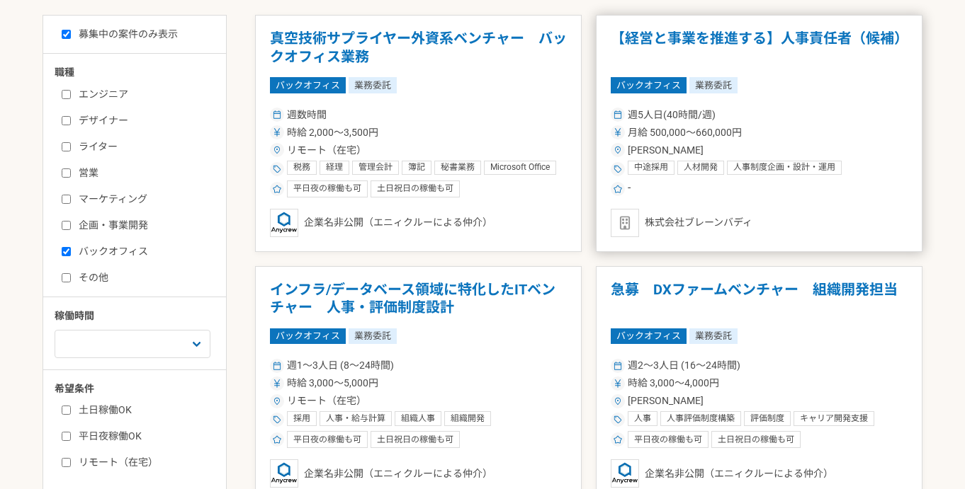
scroll to position [453, 0]
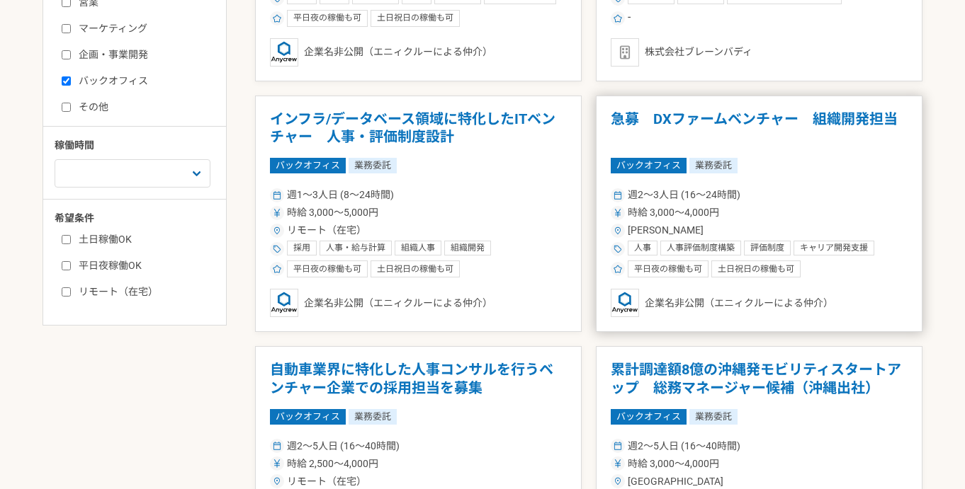
click at [701, 128] on h1 "急募　DXファームベンチャー　組織開発担当" at bounding box center [759, 128] width 297 height 36
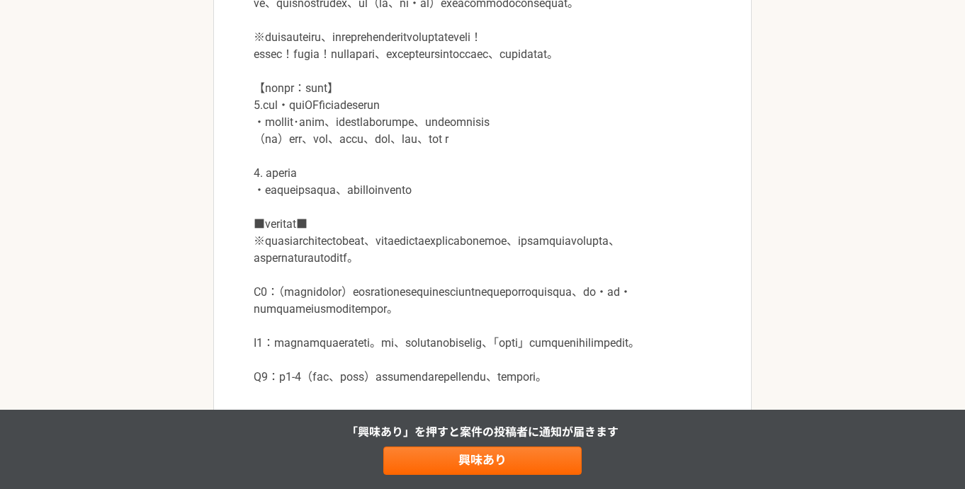
scroll to position [532, 0]
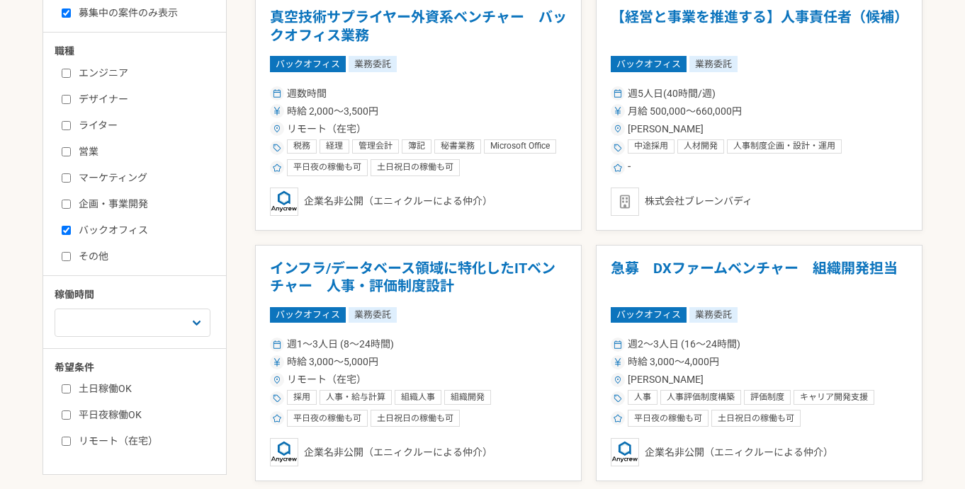
scroll to position [392, 0]
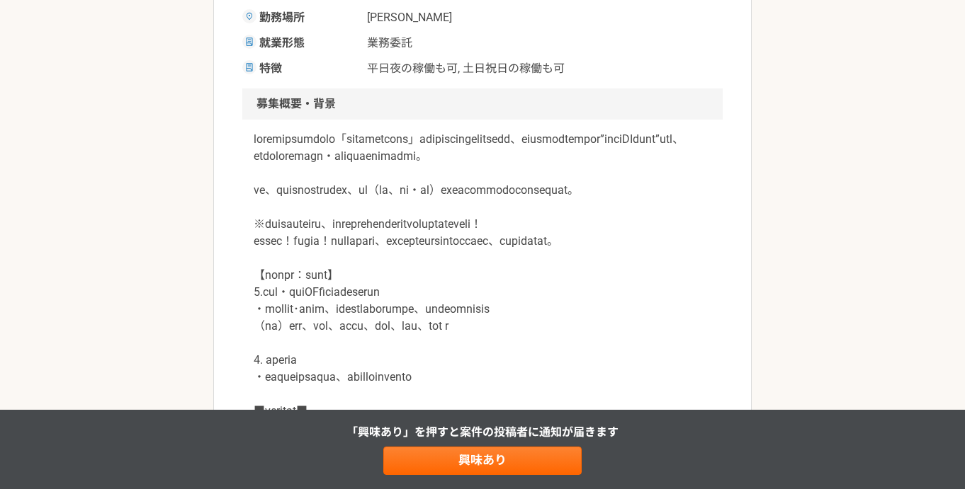
scroll to position [410, 0]
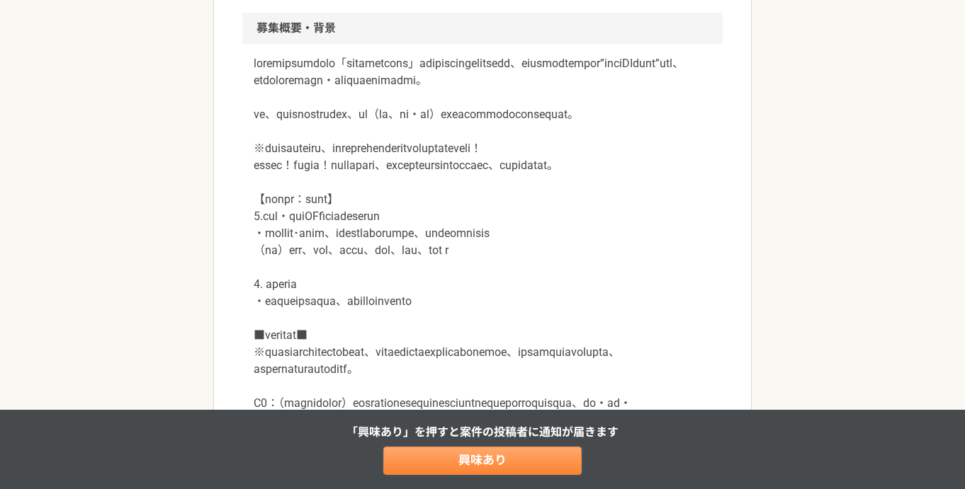
click at [482, 466] on link "興味あり" at bounding box center [482, 461] width 198 height 28
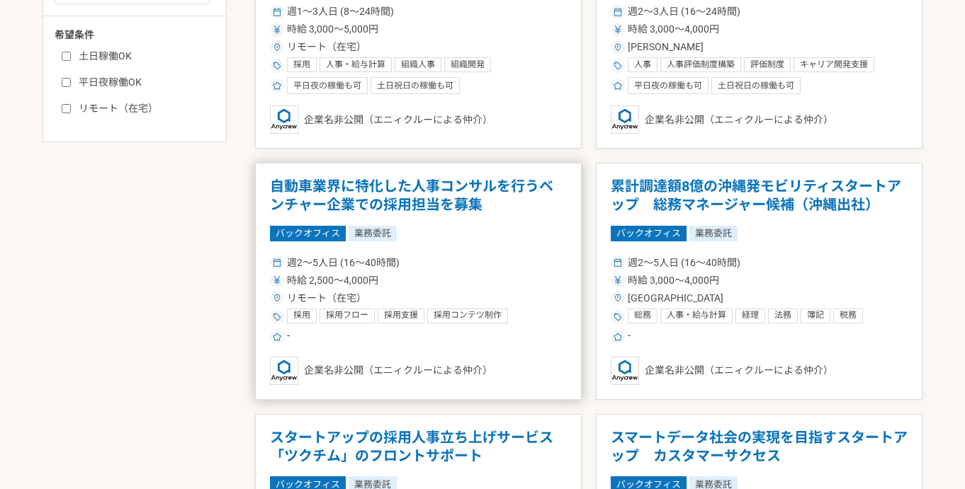
scroll to position [699, 0]
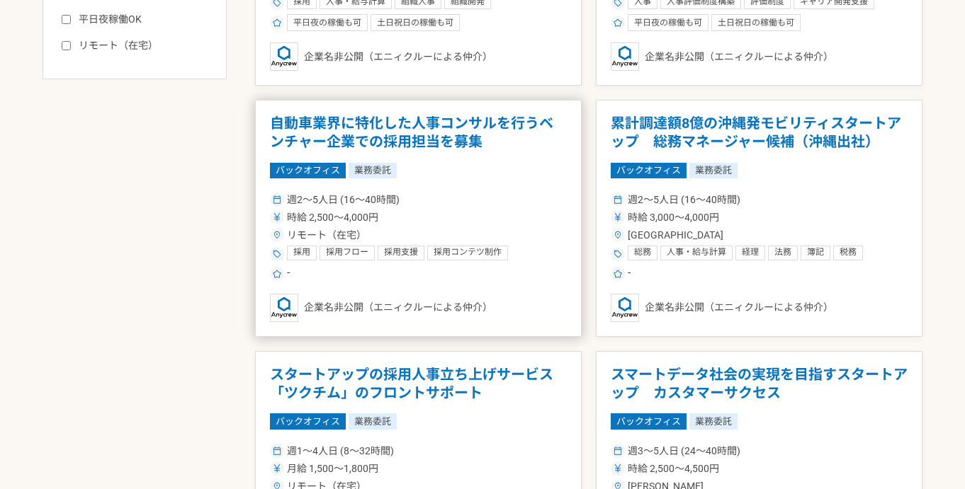
click at [437, 163] on div "バックオフィス 業務委託" at bounding box center [418, 171] width 297 height 16
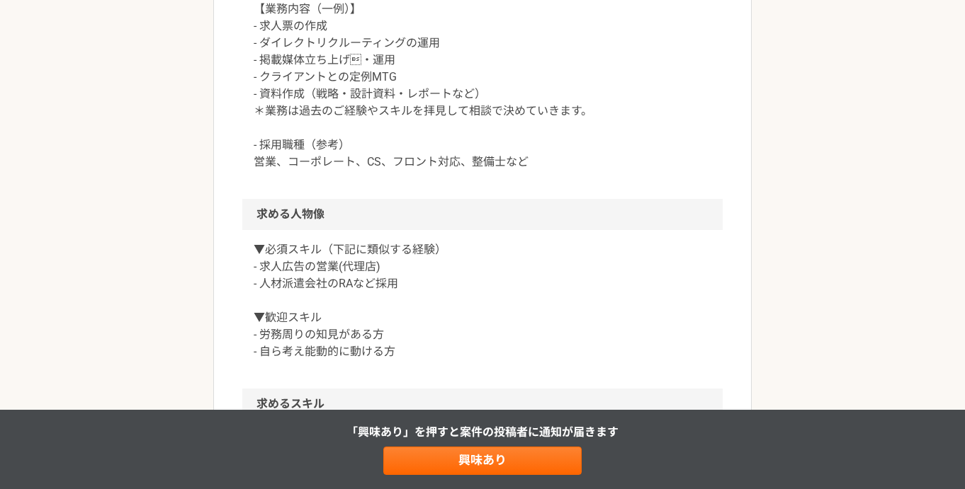
scroll to position [706, 0]
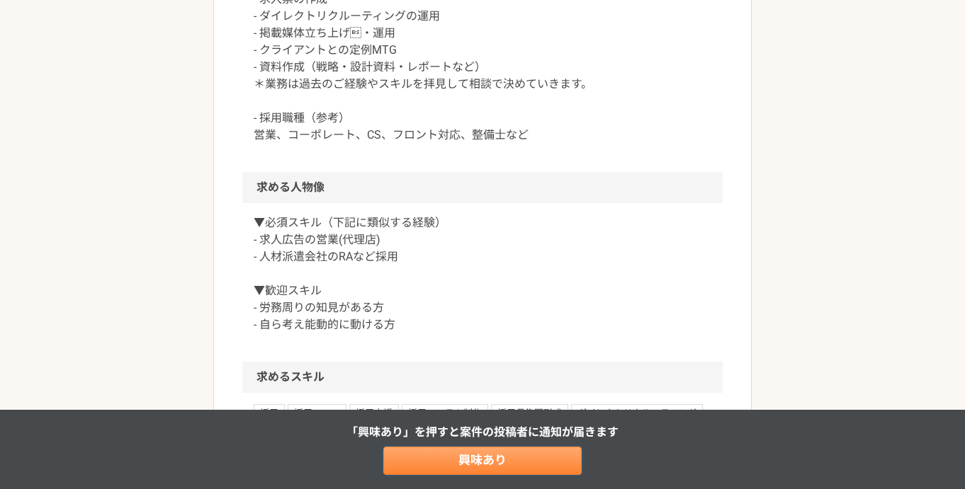
click at [489, 467] on link "興味あり" at bounding box center [482, 461] width 198 height 28
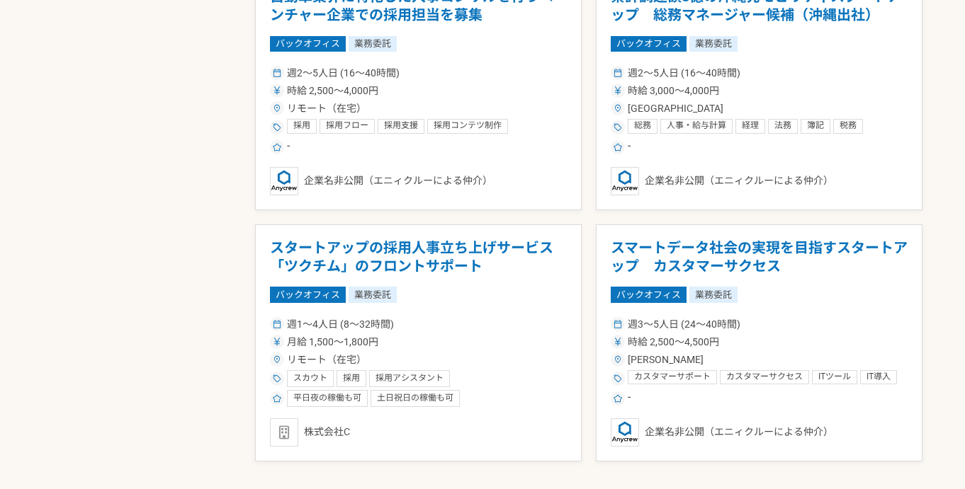
scroll to position [861, 0]
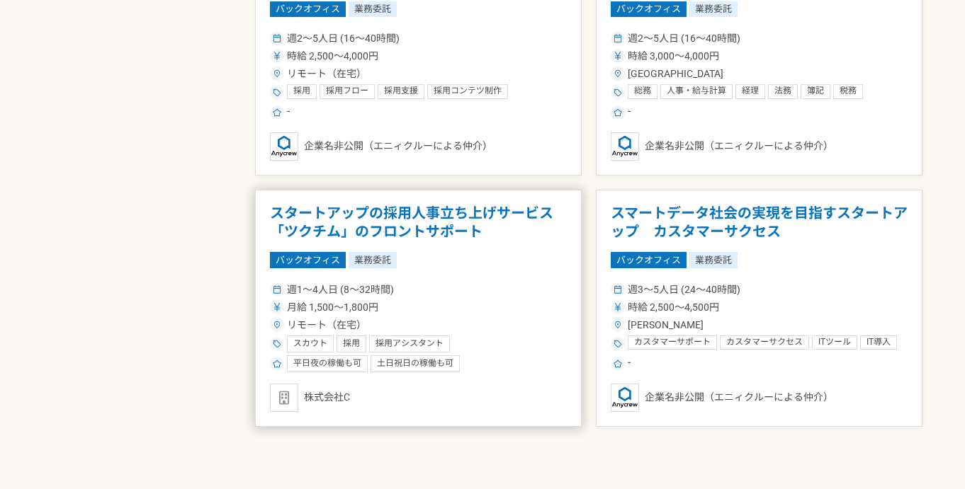
click at [417, 223] on h1 "スタートアップの採用人事立ち上げサービス「ツクチム」のフロントサポート" at bounding box center [418, 223] width 297 height 36
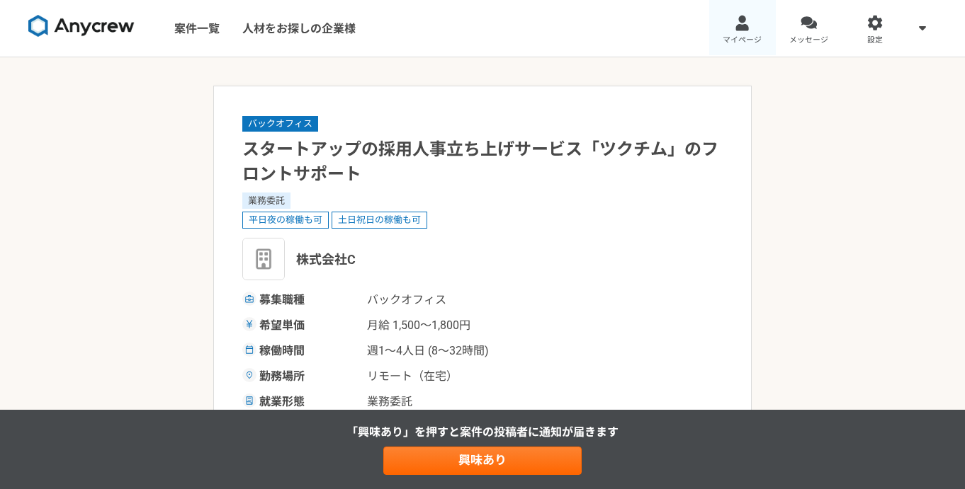
click at [726, 33] on link "マイページ" at bounding box center [742, 28] width 67 height 57
